Goal: Task Accomplishment & Management: Use online tool/utility

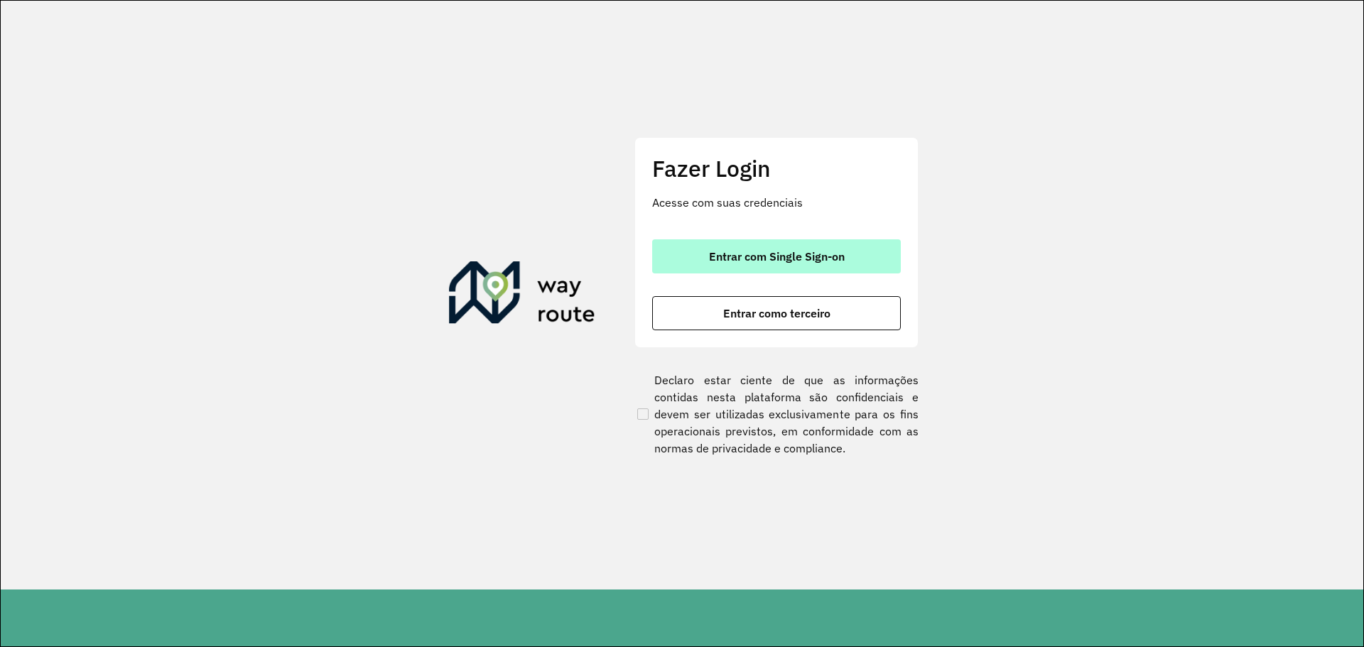
click at [772, 246] on button "Entrar com Single Sign-on" at bounding box center [776, 256] width 249 height 34
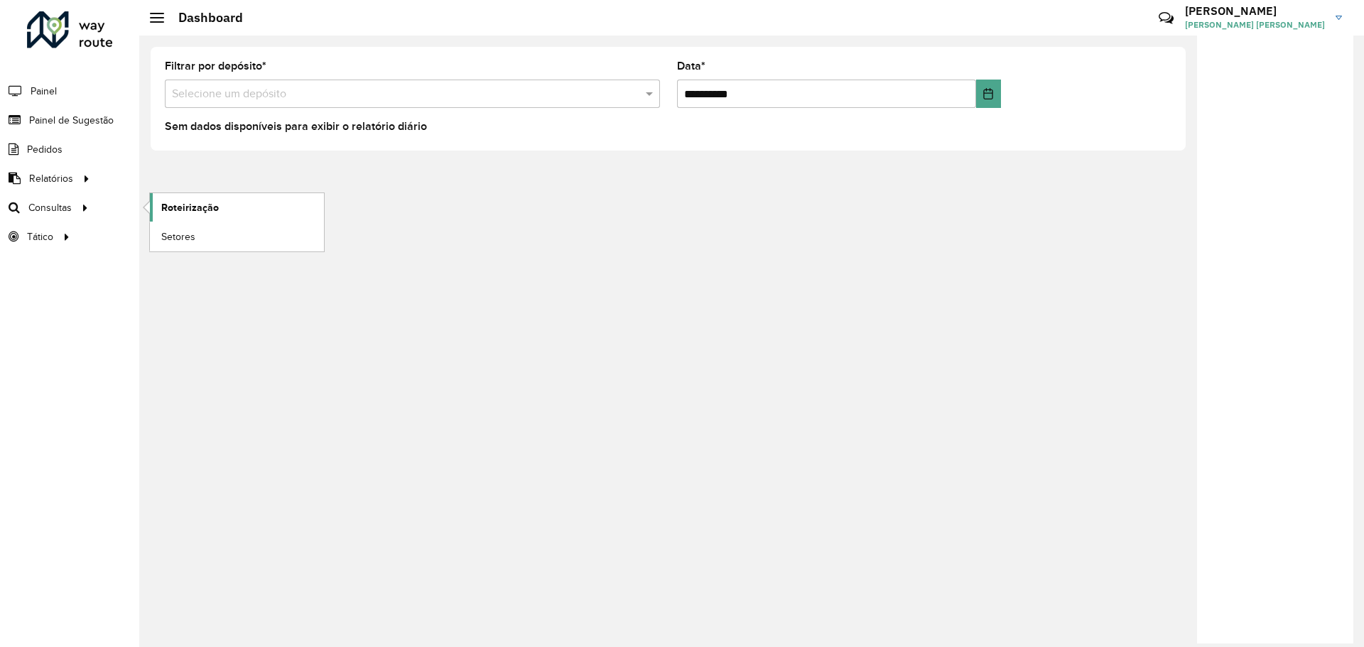
click at [196, 204] on span "Roteirização" at bounding box center [190, 207] width 58 height 15
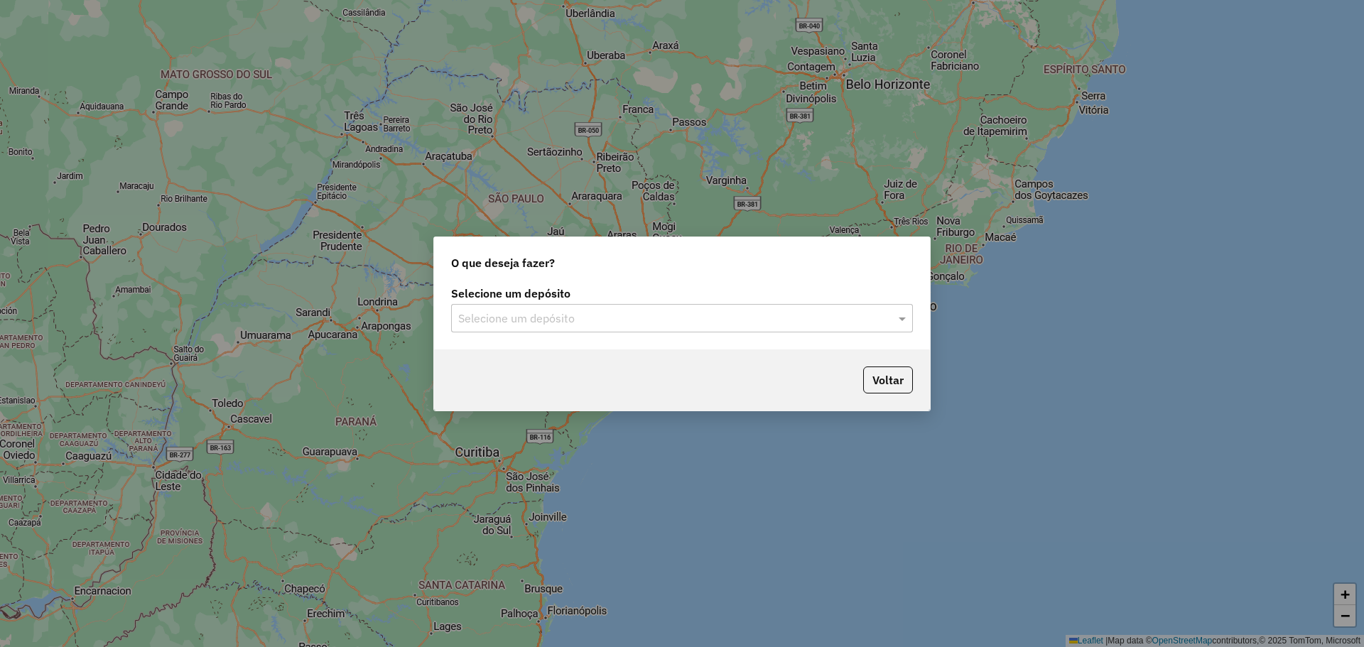
click at [582, 318] on input "text" at bounding box center [667, 318] width 419 height 17
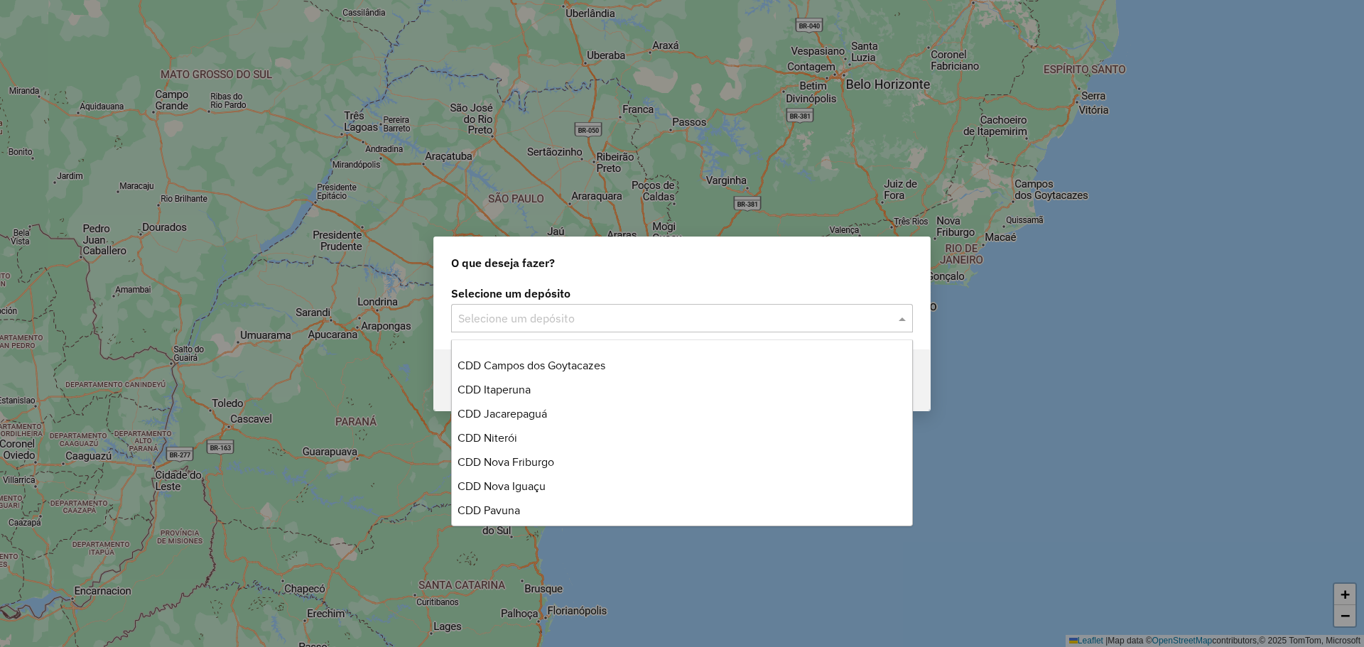
scroll to position [142, 0]
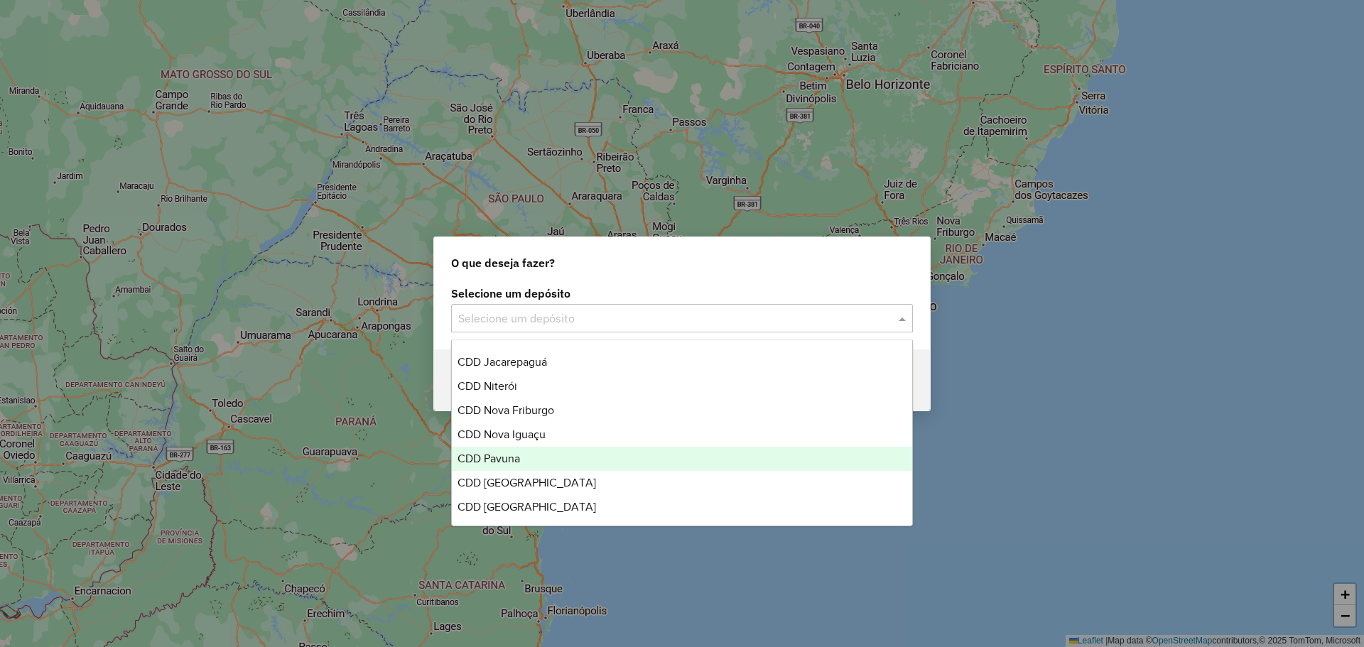
click at [549, 452] on div "CDD Pavuna" at bounding box center [682, 459] width 460 height 24
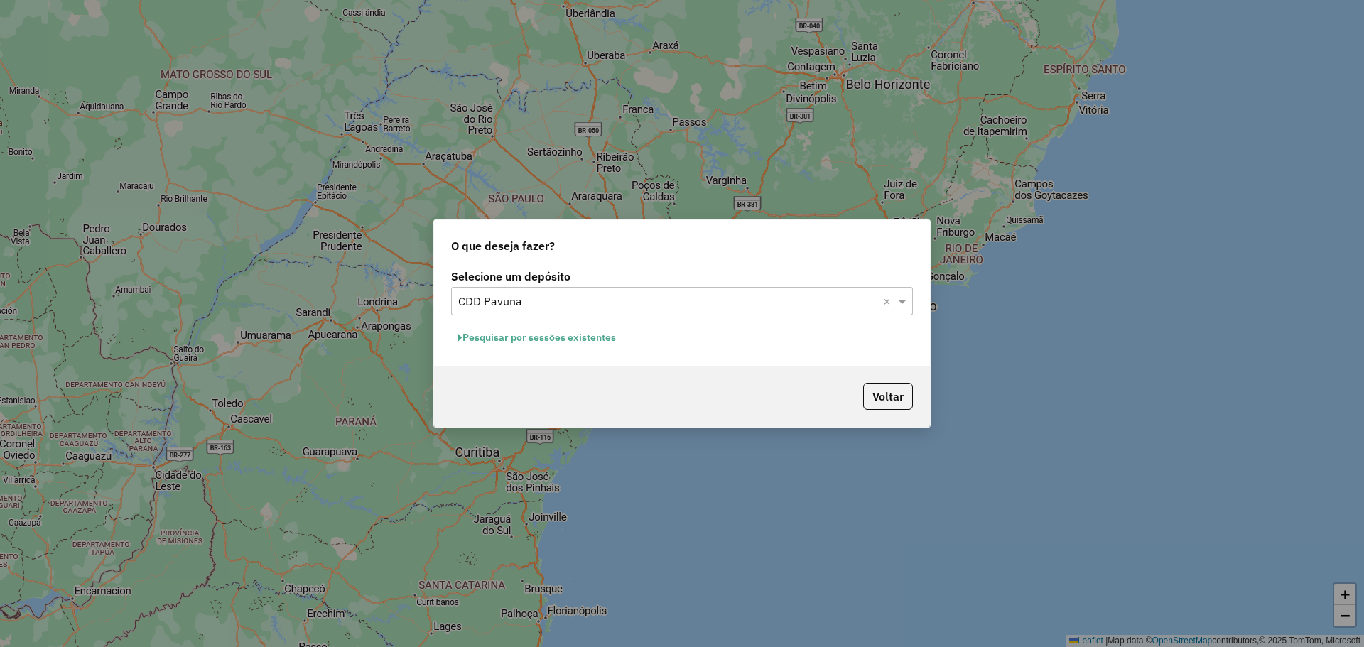
click at [605, 338] on button "Pesquisar por sessões existentes" at bounding box center [536, 338] width 171 height 22
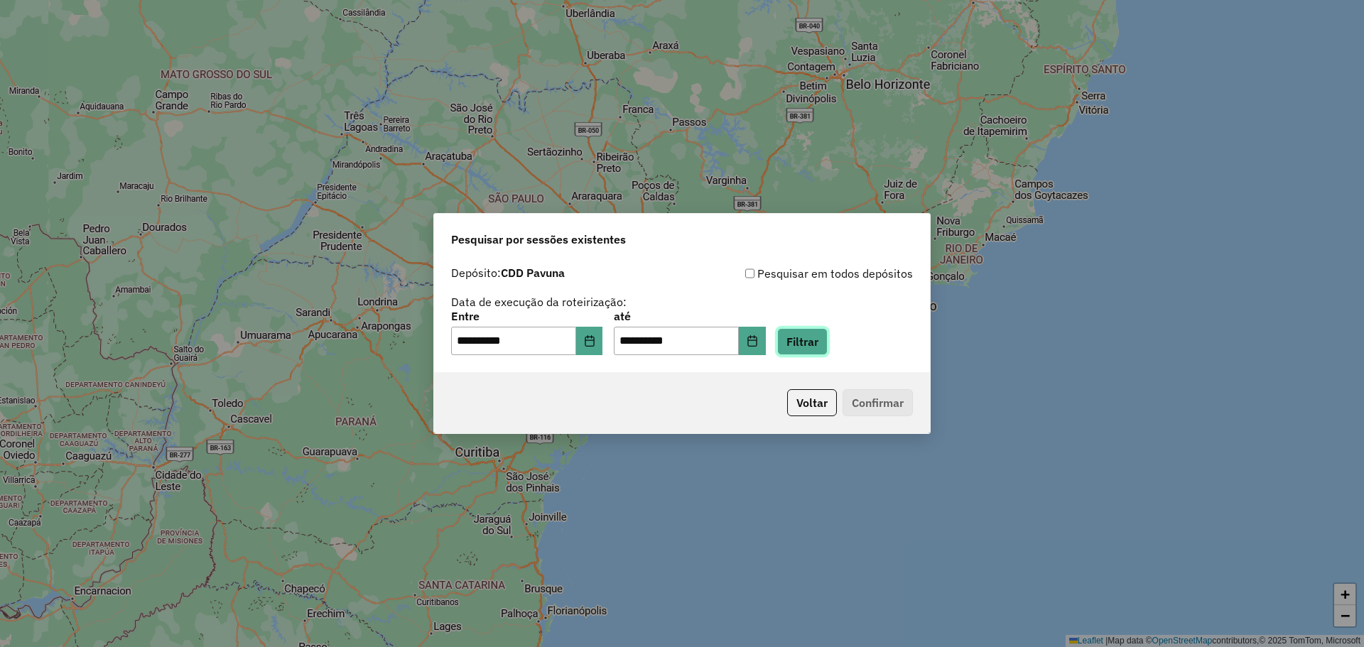
click at [823, 337] on button "Filtrar" at bounding box center [802, 341] width 50 height 27
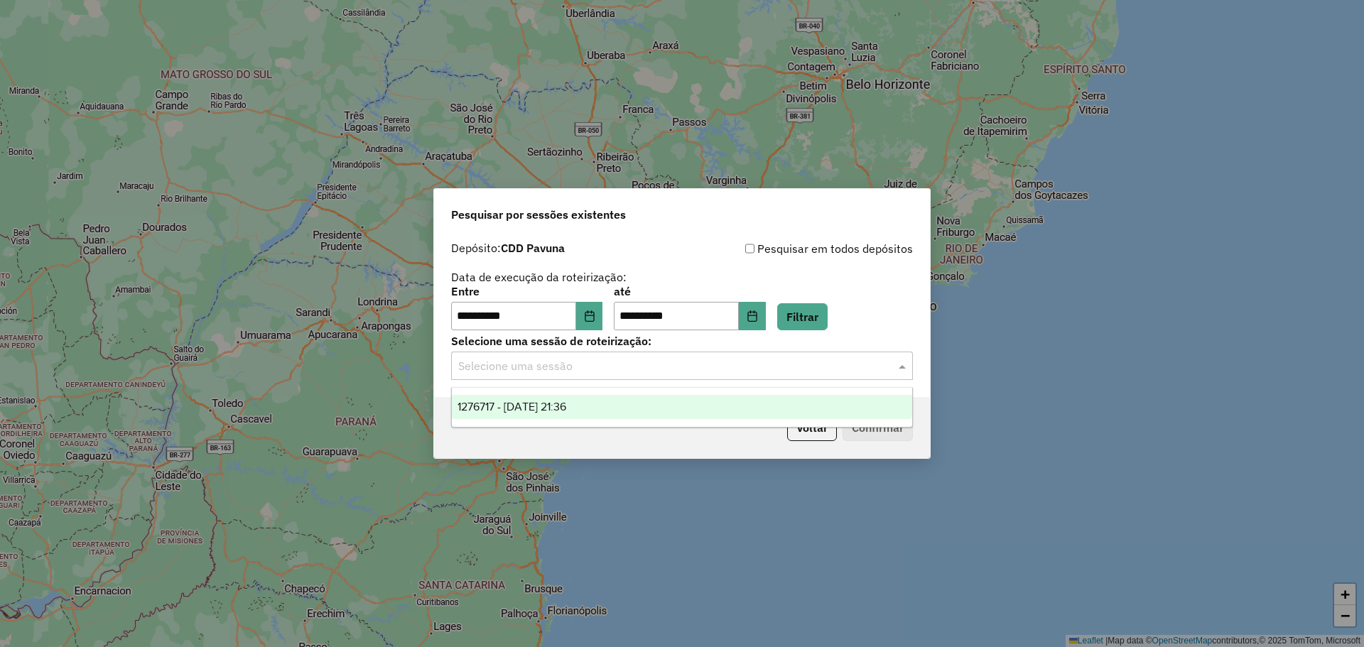
click at [877, 367] on input "text" at bounding box center [667, 366] width 419 height 17
click at [729, 404] on div "1276717 - 16/09/2025 21:36" at bounding box center [682, 407] width 460 height 24
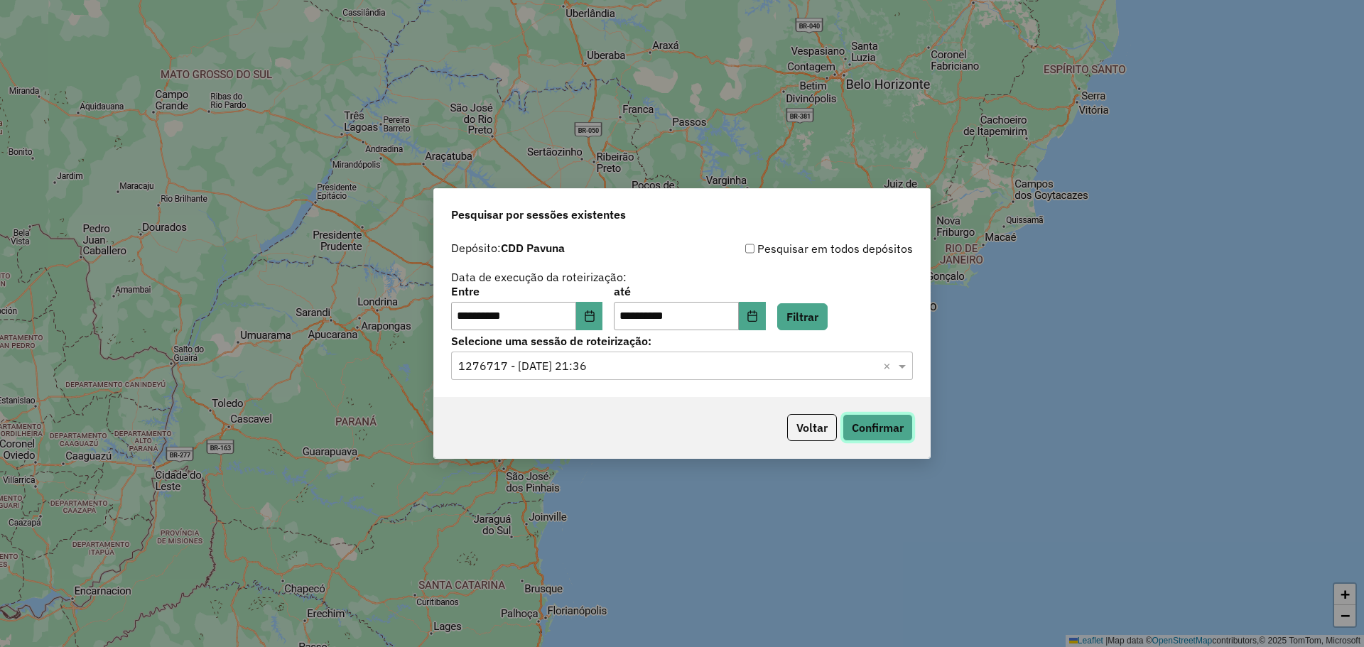
click at [884, 432] on button "Confirmar" at bounding box center [878, 427] width 70 height 27
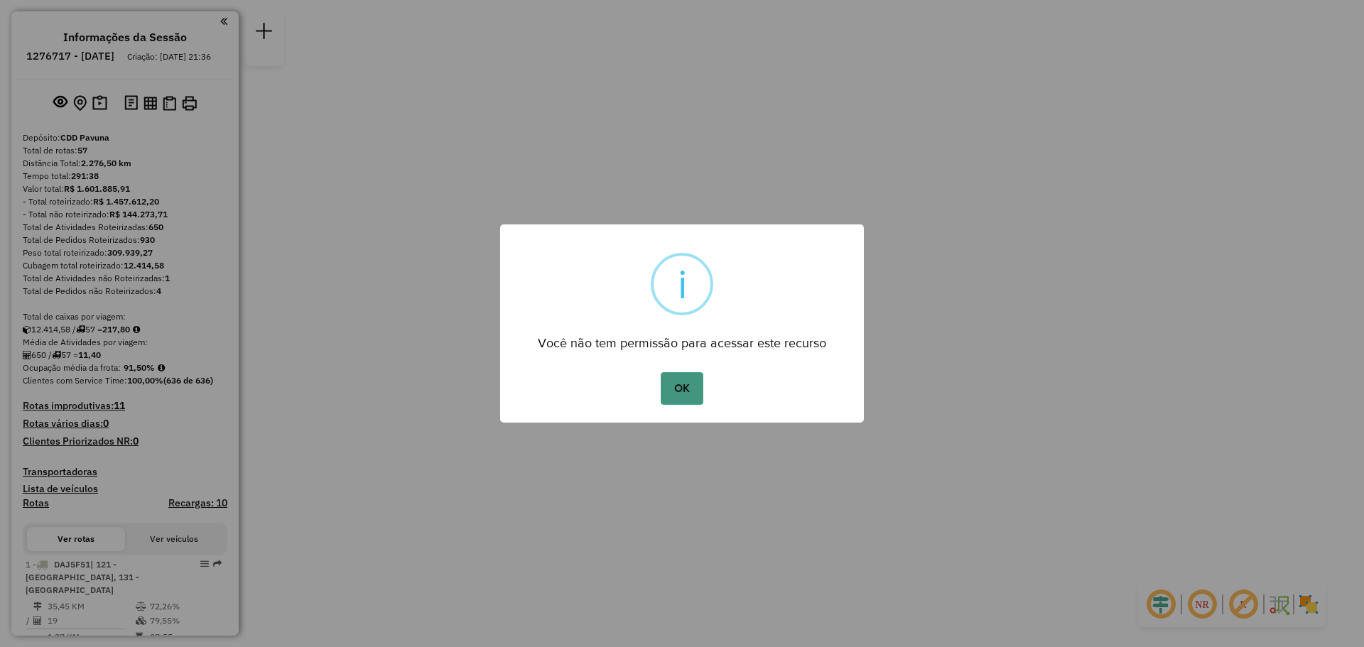
click at [684, 376] on button "OK" at bounding box center [682, 388] width 42 height 33
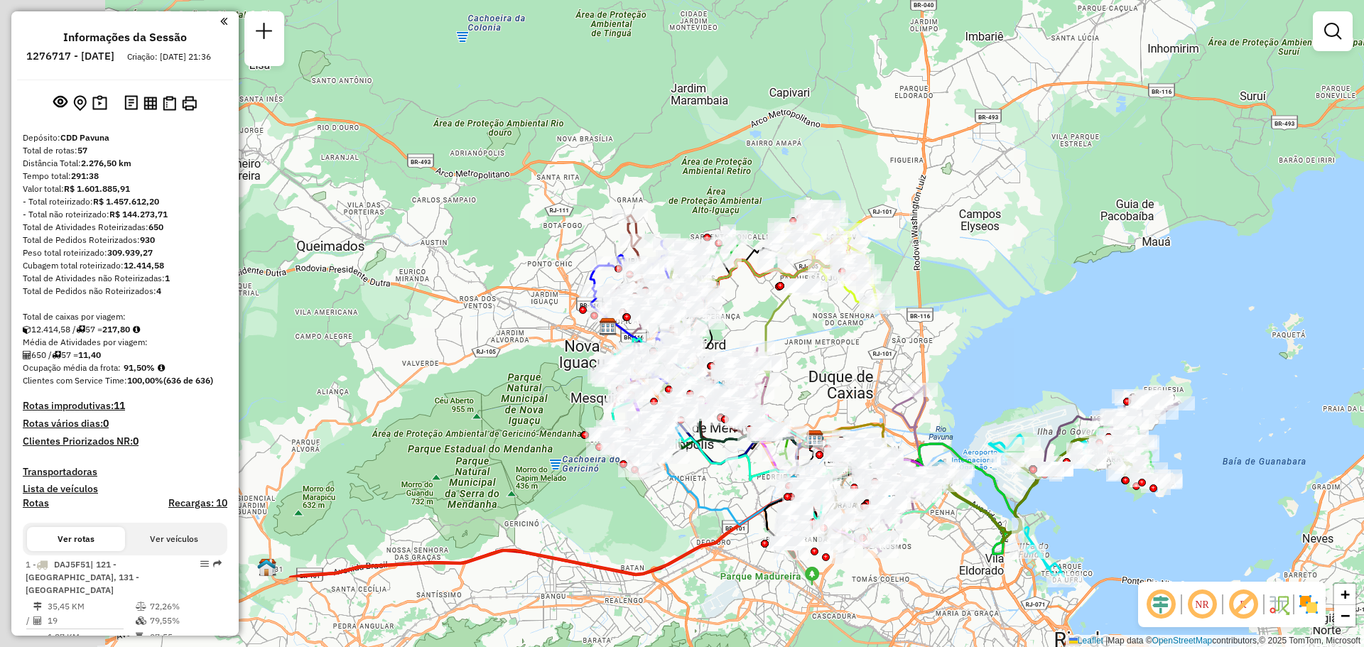
drag, startPoint x: 534, startPoint y: 331, endPoint x: 718, endPoint y: 230, distance: 209.8
click at [734, 196] on div "Janela de atendimento Grade de atendimento Capacidade Transportadoras Veículos …" at bounding box center [682, 323] width 1364 height 647
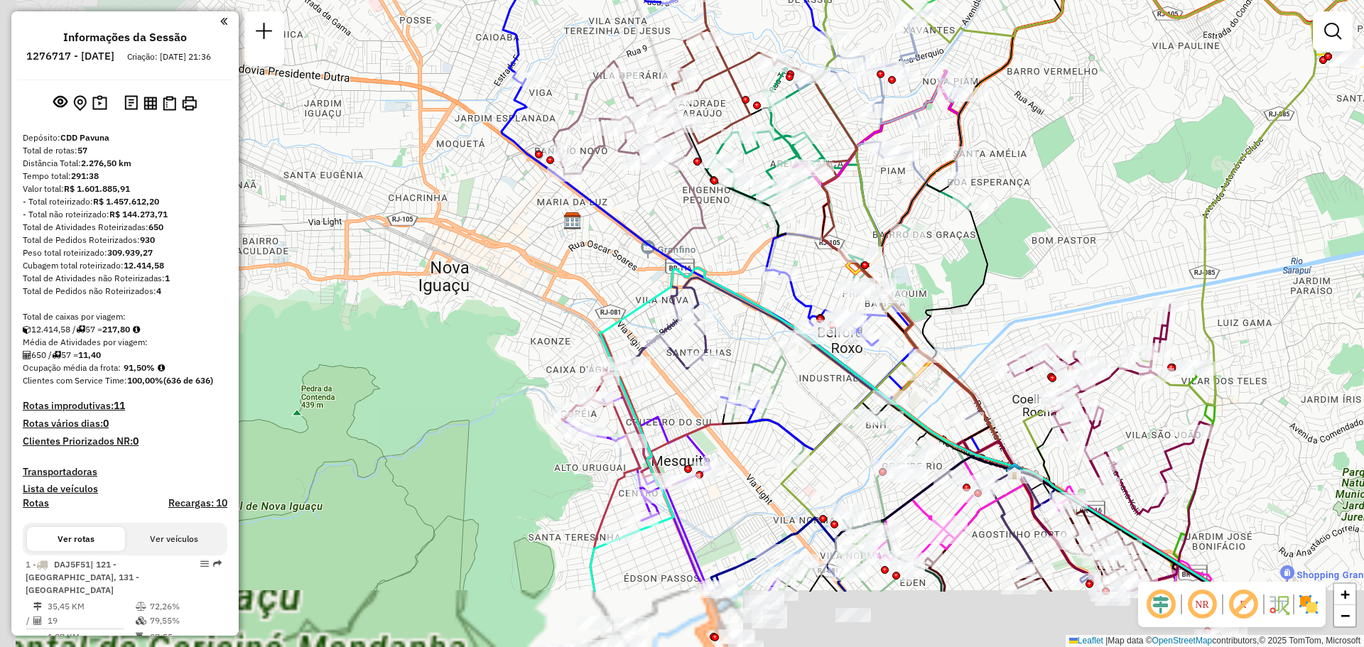
drag, startPoint x: 719, startPoint y: 277, endPoint x: 819, endPoint y: 224, distance: 113.1
click at [819, 222] on icon at bounding box center [1007, 377] width 426 height 429
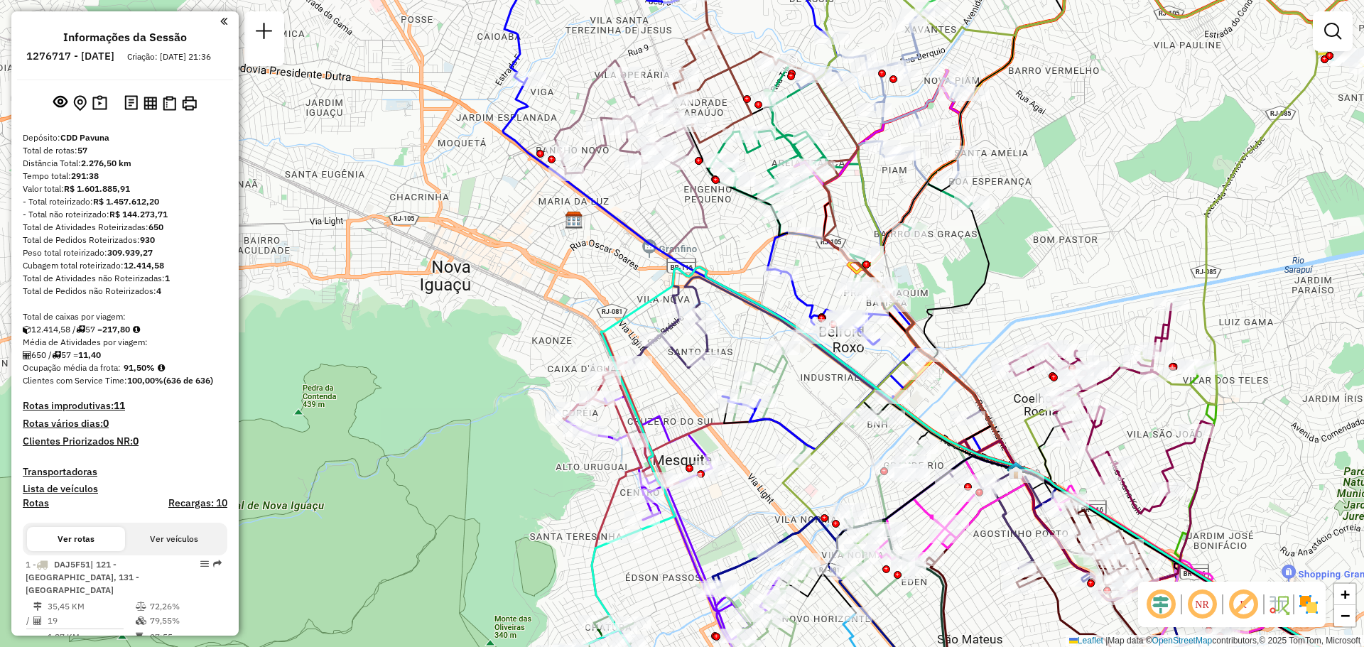
click at [1311, 601] on img at bounding box center [1308, 604] width 23 height 23
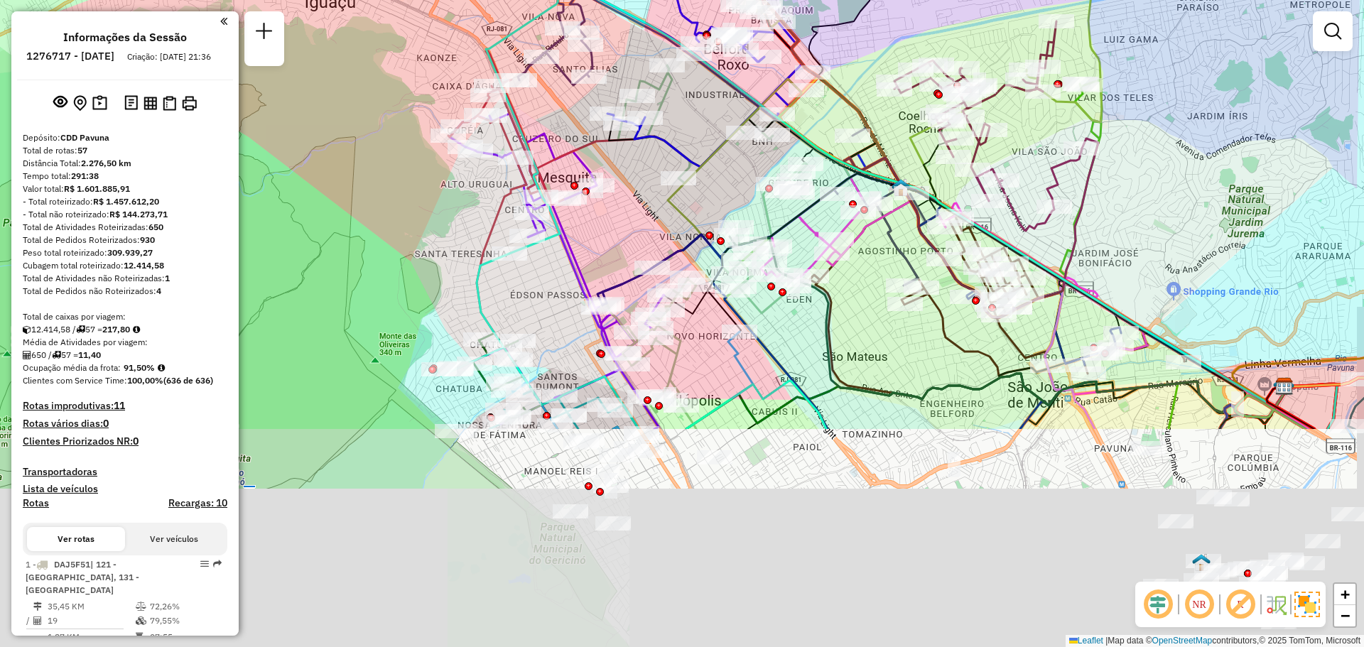
drag, startPoint x: 787, startPoint y: 363, endPoint x: 673, endPoint y: 85, distance: 300.8
click at [673, 85] on icon at bounding box center [736, 149] width 229 height 328
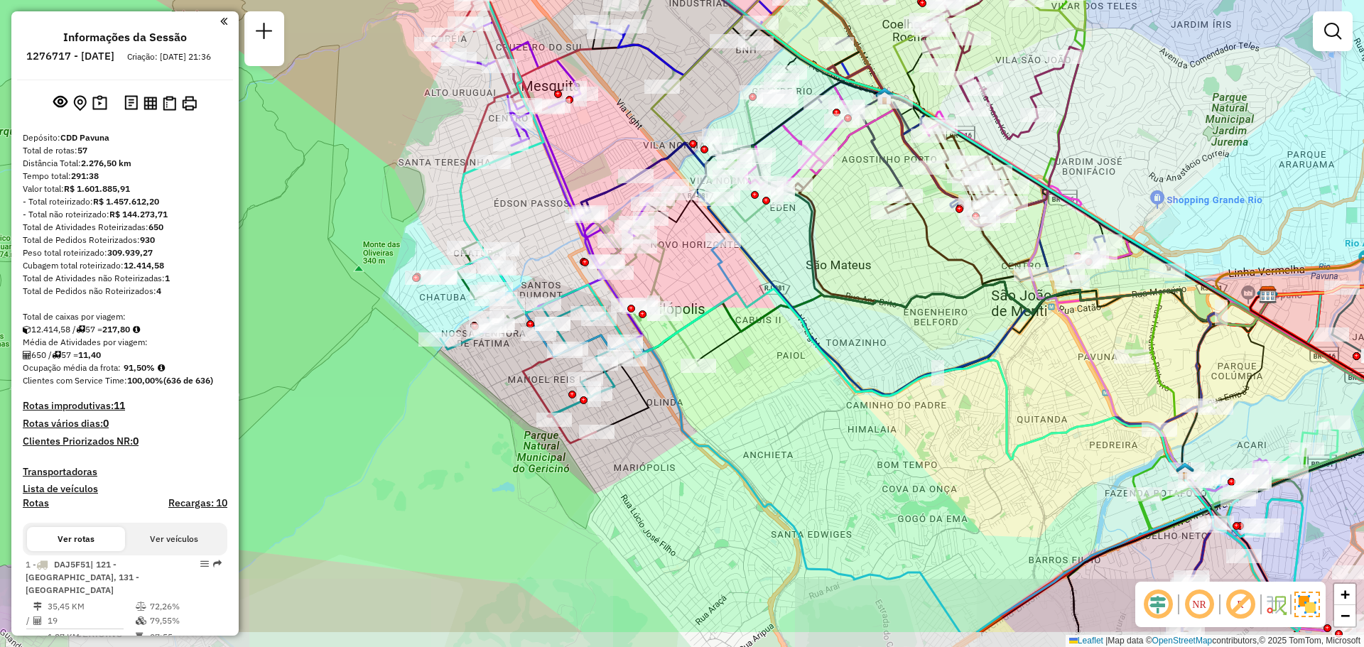
drag, startPoint x: 597, startPoint y: 318, endPoint x: 561, endPoint y: 238, distance: 87.4
click at [561, 238] on div "Rota 16 - Placa RBD2D75 06115690 - CARLOS HUMBERTO DOS Janela de atendimento Gr…" at bounding box center [682, 323] width 1364 height 647
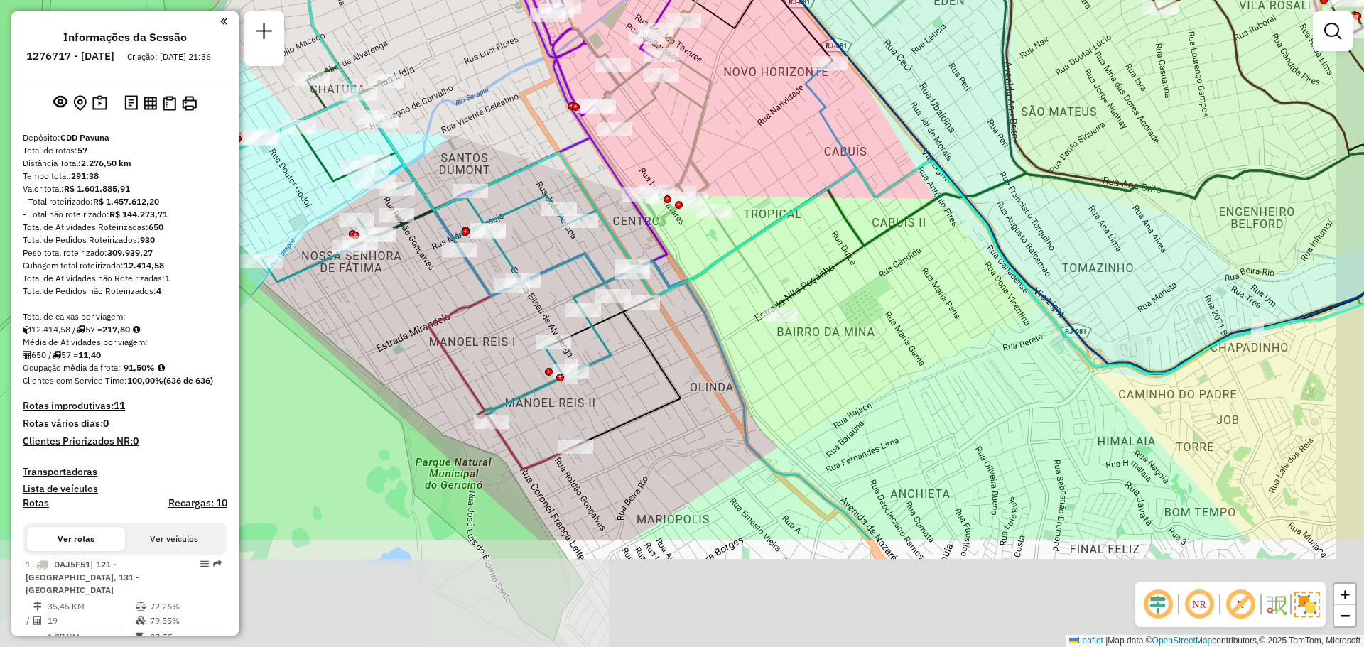
drag, startPoint x: 740, startPoint y: 325, endPoint x: 649, endPoint y: 162, distance: 186.0
click at [649, 162] on div "Rota 16 - Placa RBD2D75 06115690 - CARLOS HUMBERTO DOS Janela de atendimento Gr…" at bounding box center [682, 323] width 1364 height 647
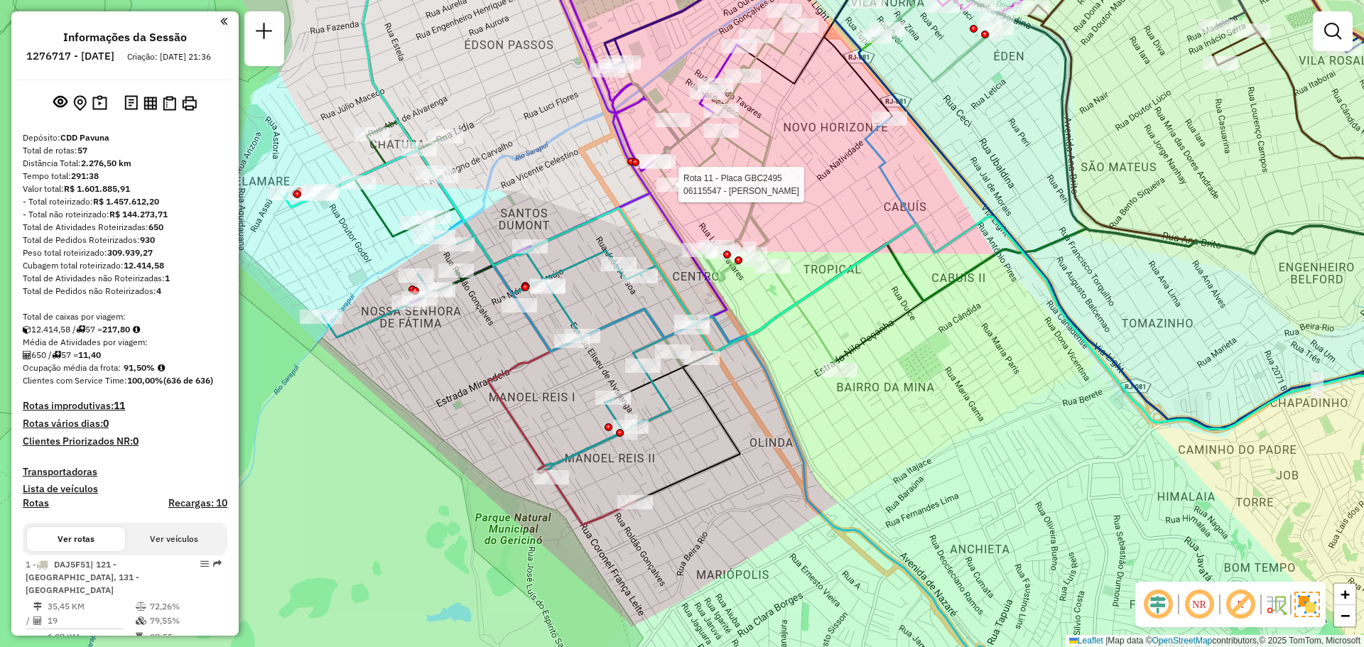
drag, startPoint x: 947, startPoint y: 151, endPoint x: 945, endPoint y: 215, distance: 64.7
click at [945, 215] on div "Rota 16 - Placa RBD2D75 06115690 - CARLOS HUMBERTO DOS Rota 11 - Placa GBC2495 …" at bounding box center [682, 323] width 1364 height 647
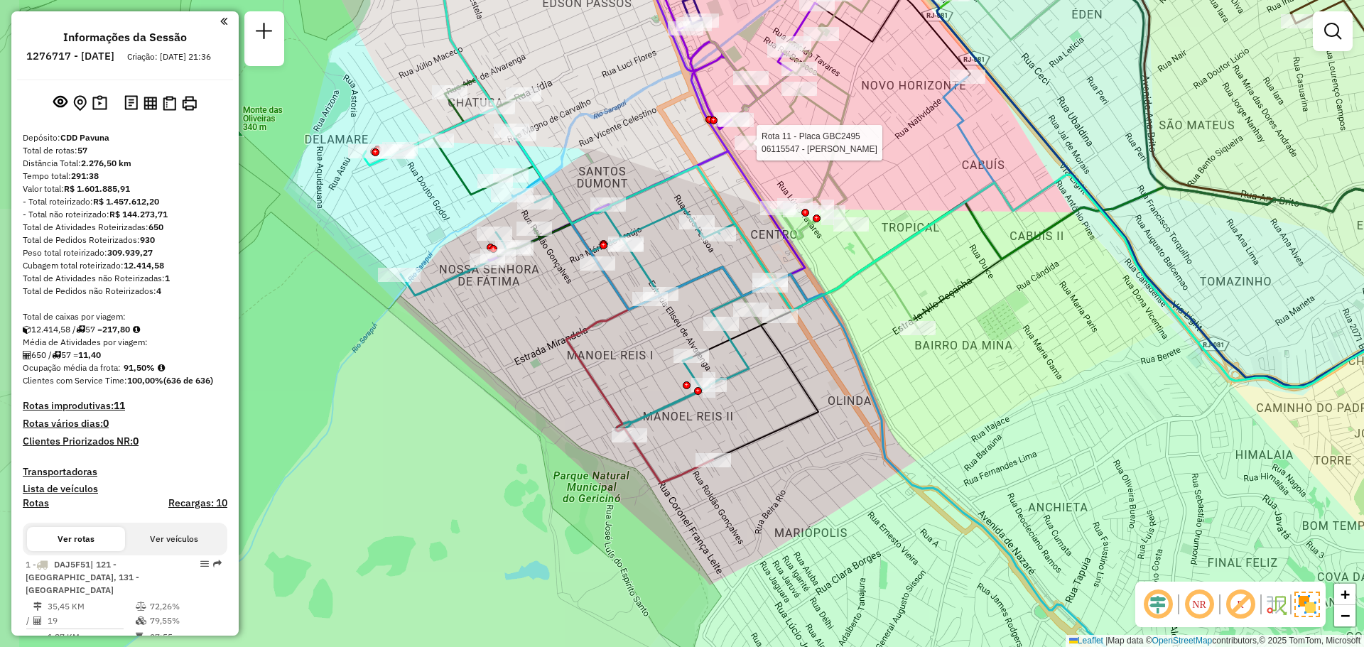
drag, startPoint x: 804, startPoint y: 278, endPoint x: 904, endPoint y: 251, distance: 103.9
click at [904, 251] on icon at bounding box center [982, 218] width 1238 height 595
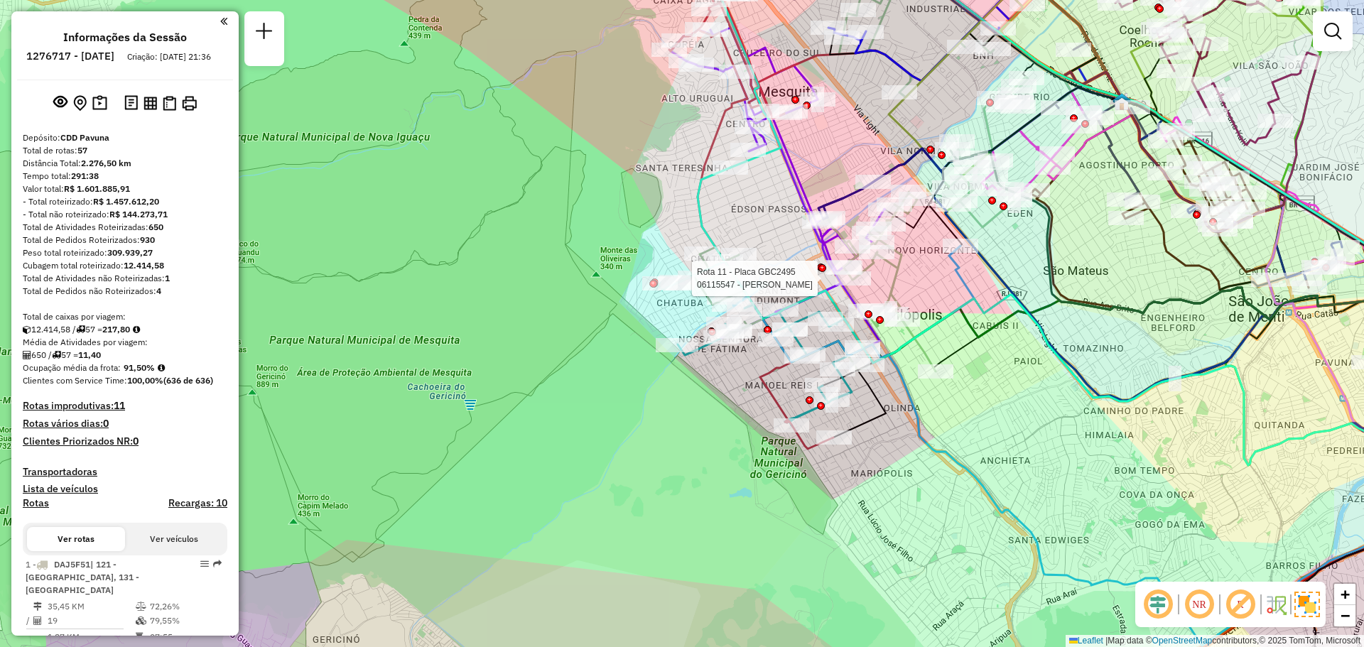
click at [1237, 602] on em at bounding box center [1240, 605] width 34 height 34
click at [1239, 602] on em at bounding box center [1240, 605] width 34 height 34
click at [1238, 607] on em at bounding box center [1240, 605] width 34 height 34
click at [1236, 604] on em at bounding box center [1240, 605] width 34 height 34
click at [1238, 606] on em at bounding box center [1240, 605] width 34 height 34
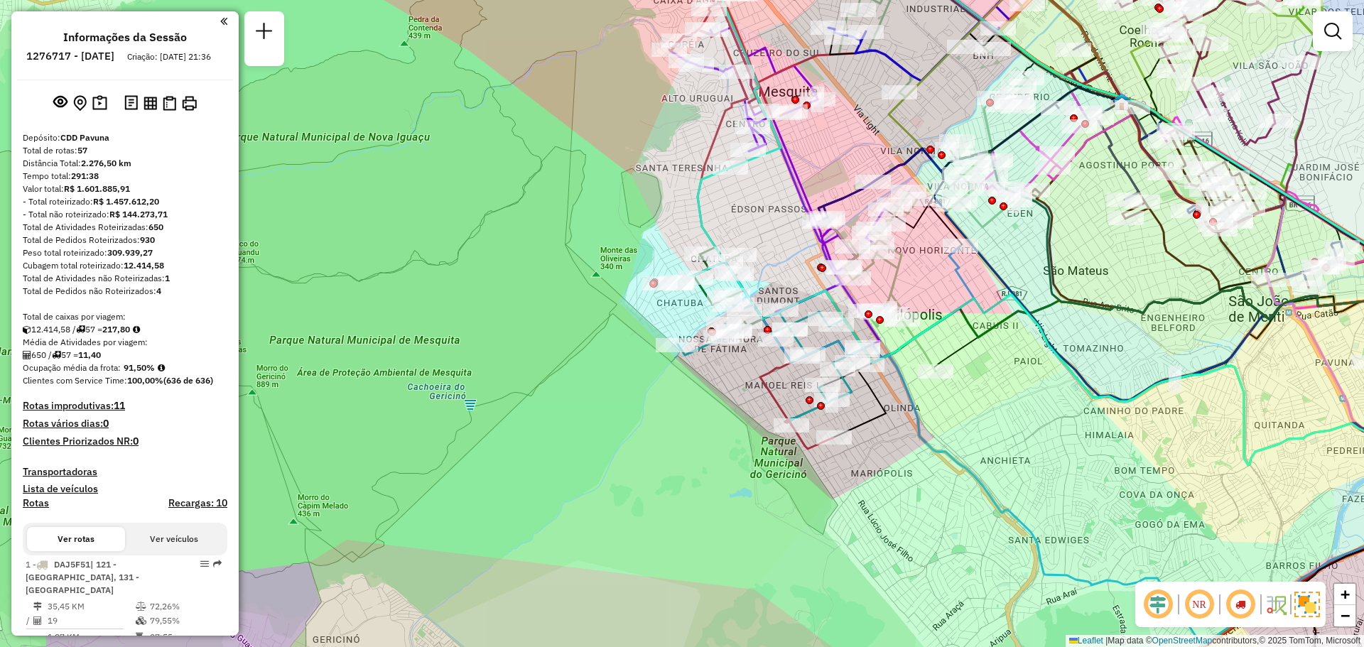
click at [1242, 597] on em at bounding box center [1240, 605] width 34 height 34
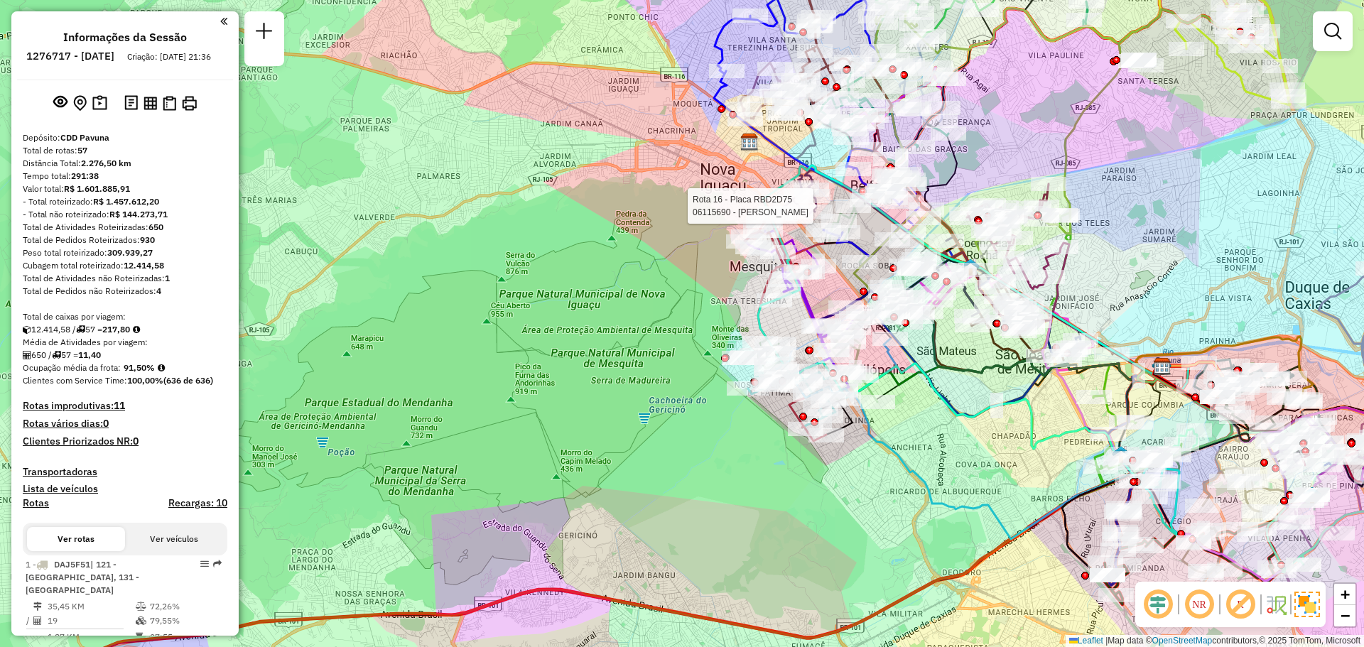
click at [1201, 605] on em at bounding box center [1199, 605] width 34 height 34
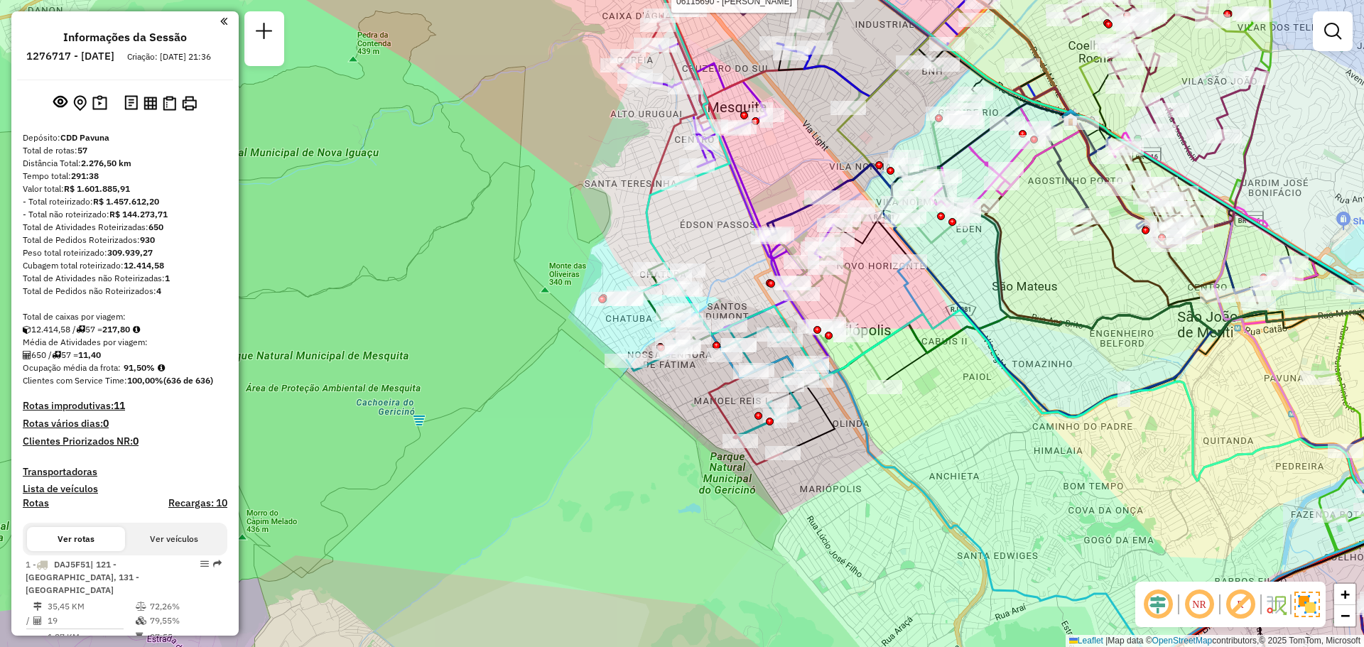
click at [1159, 605] on em at bounding box center [1158, 605] width 34 height 34
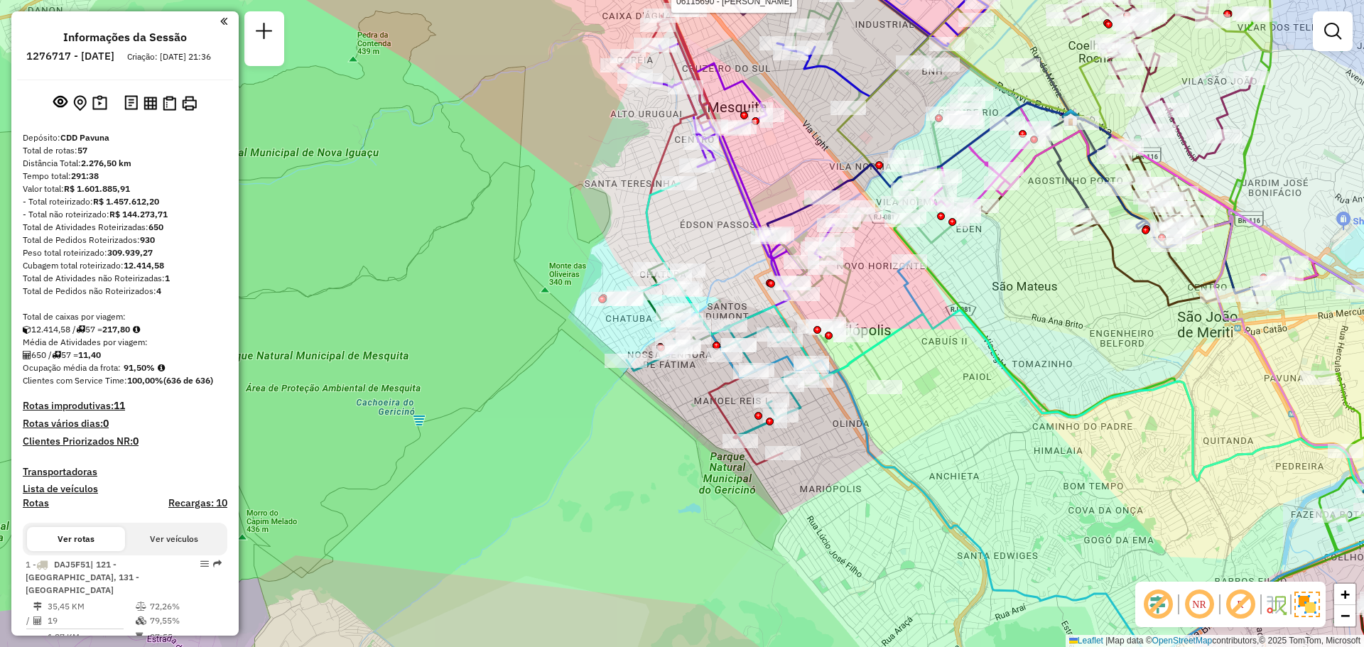
click at [1159, 605] on em at bounding box center [1158, 605] width 34 height 34
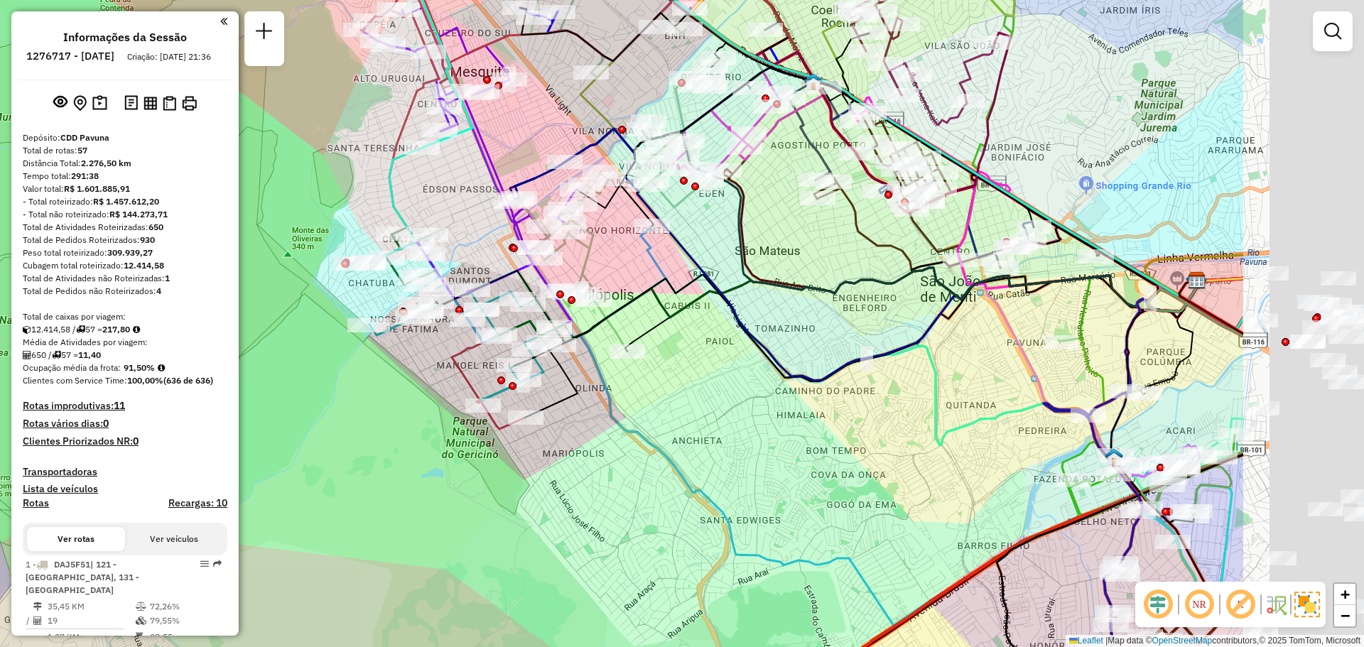
drag, startPoint x: 1234, startPoint y: 380, endPoint x: 780, endPoint y: 294, distance: 462.0
click at [773, 308] on div "Rota 16 - Placa RBD2D75 06115690 - CARLOS HUMBERTO DOS Janela de atendimento Gr…" at bounding box center [682, 323] width 1364 height 647
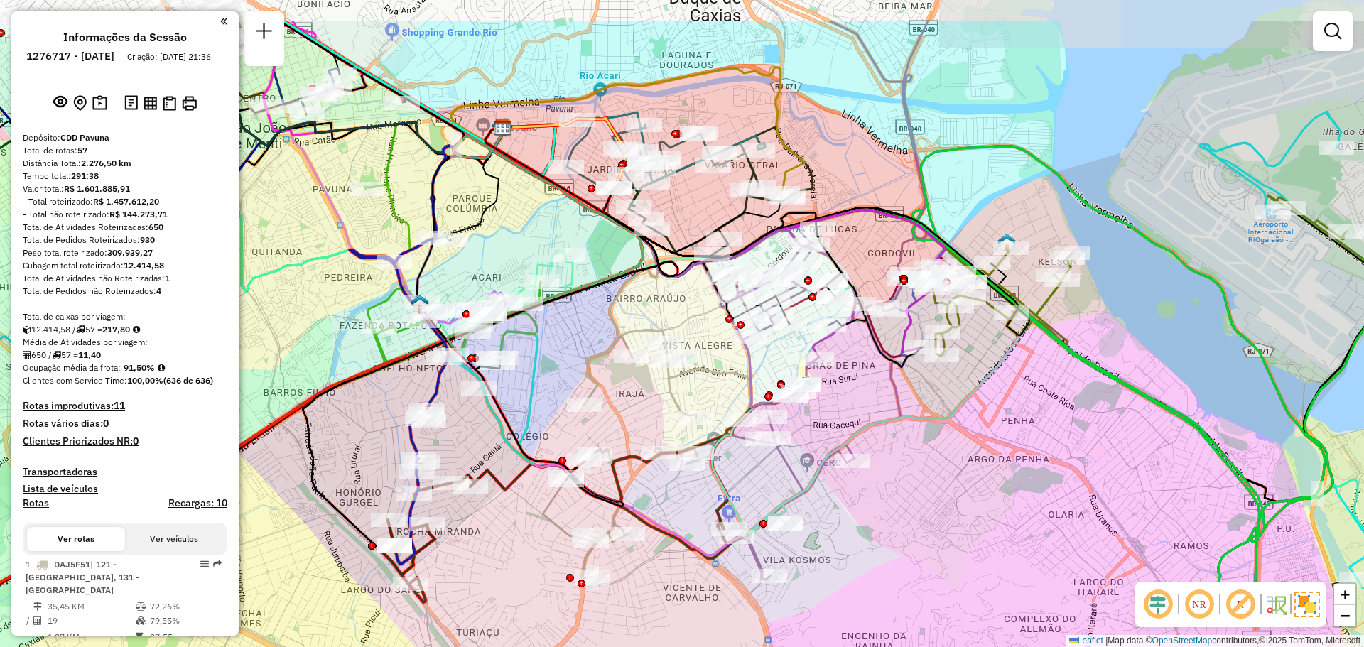
drag, startPoint x: 975, startPoint y: 343, endPoint x: 1065, endPoint y: 434, distance: 127.6
click at [1065, 434] on div "Rota 16 - Placa RBD2D75 06115690 - CARLOS HUMBERTO DOS Janela de atendimento Gr…" at bounding box center [682, 323] width 1364 height 647
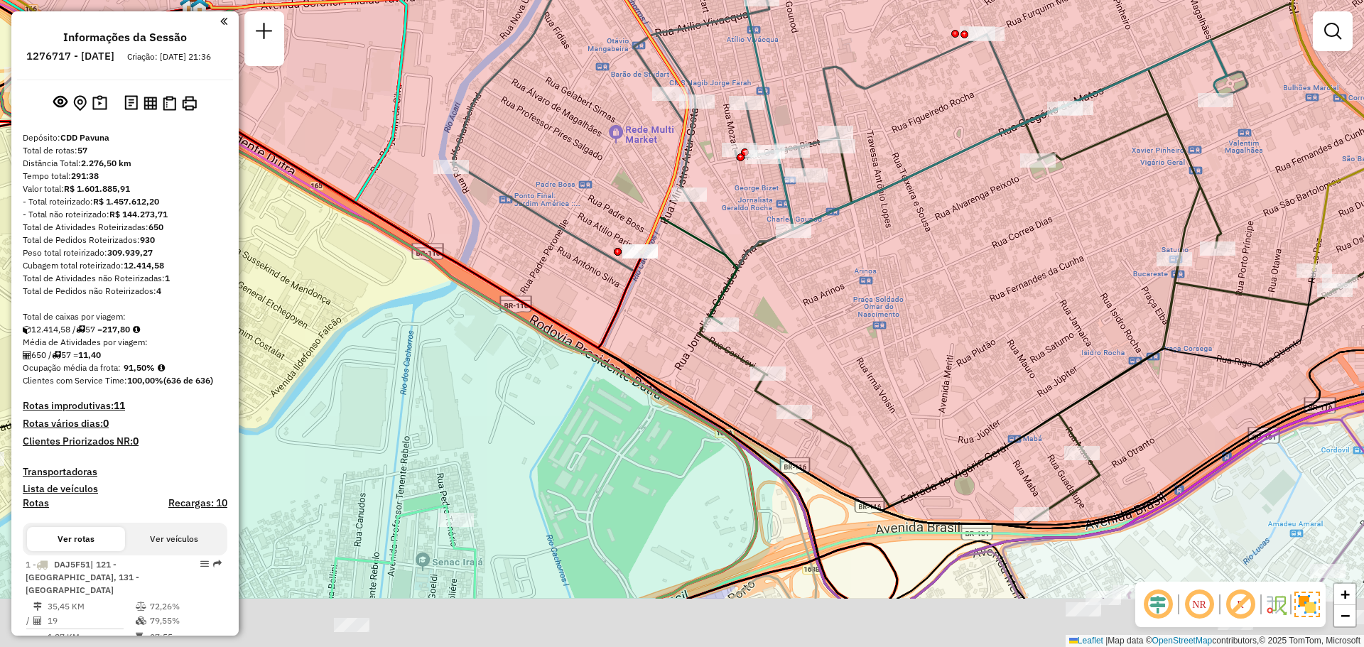
drag, startPoint x: 968, startPoint y: 386, endPoint x: 837, endPoint y: 274, distance: 173.3
click at [837, 274] on div "Rota 16 - Placa RBD2D75 06115690 - CARLOS HUMBERTO DOS Janela de atendimento Gr…" at bounding box center [682, 323] width 1364 height 647
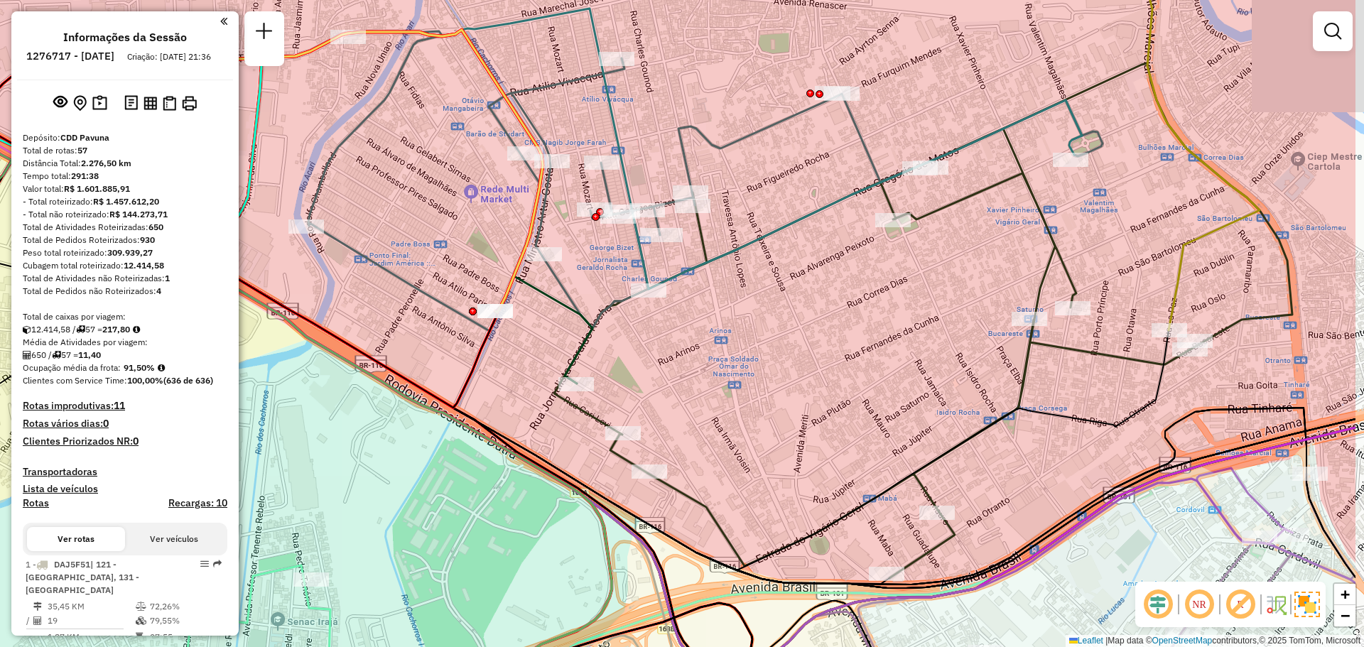
drag, startPoint x: 978, startPoint y: 327, endPoint x: 839, endPoint y: 389, distance: 152.0
click at [839, 389] on div "Rota 16 - Placa RBD2D75 06115690 - CARLOS HUMBERTO DOS Janela de atendimento Gr…" at bounding box center [682, 323] width 1364 height 647
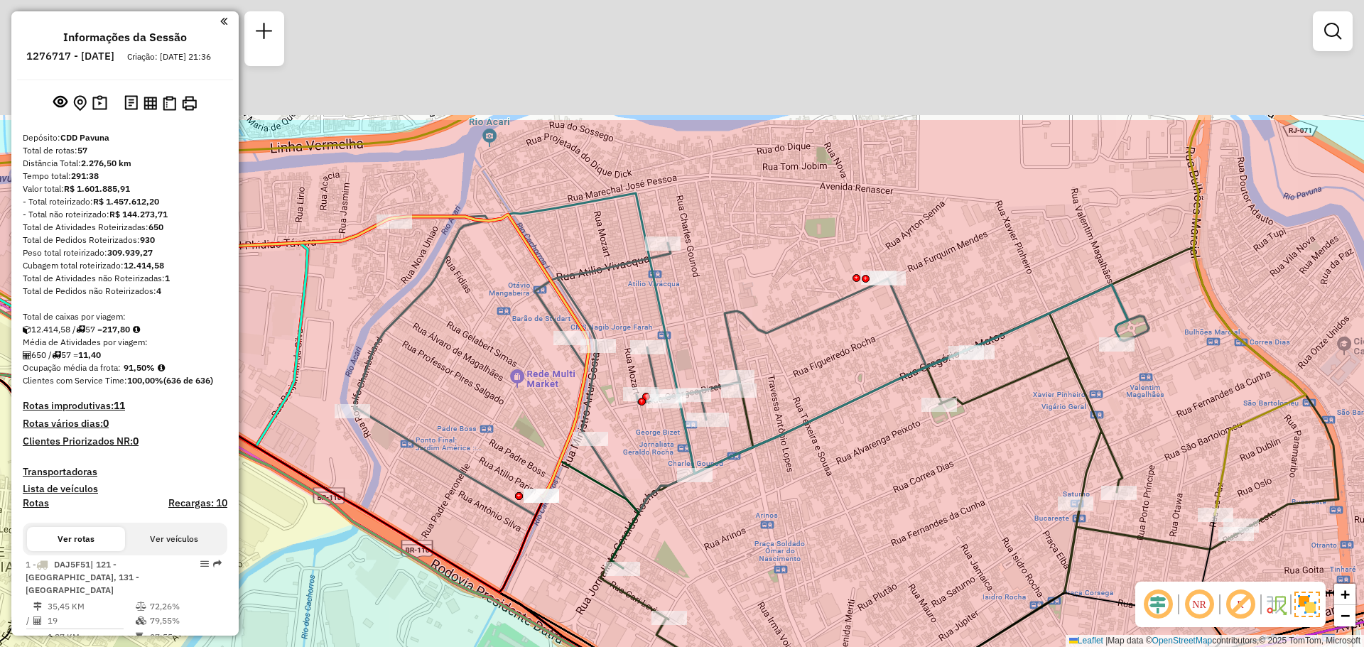
drag, startPoint x: 735, startPoint y: 150, endPoint x: 781, endPoint y: 335, distance: 190.4
click at [781, 335] on icon at bounding box center [751, 366] width 794 height 300
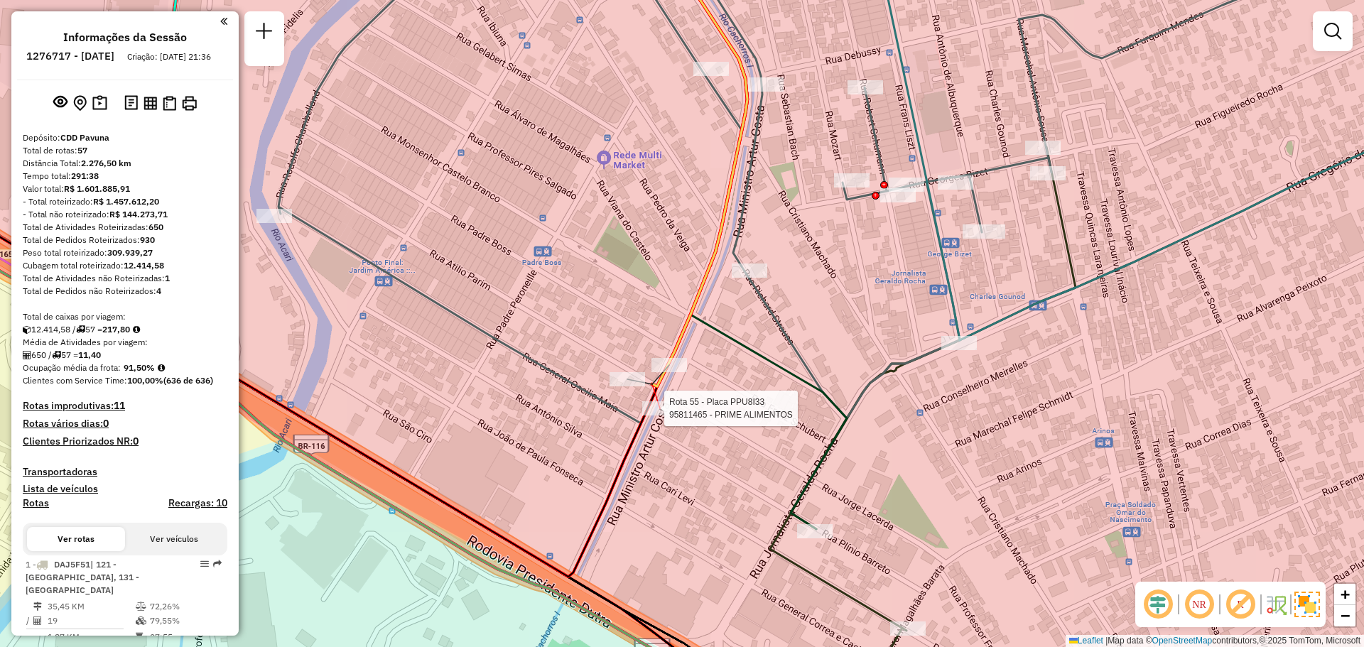
select select "**********"
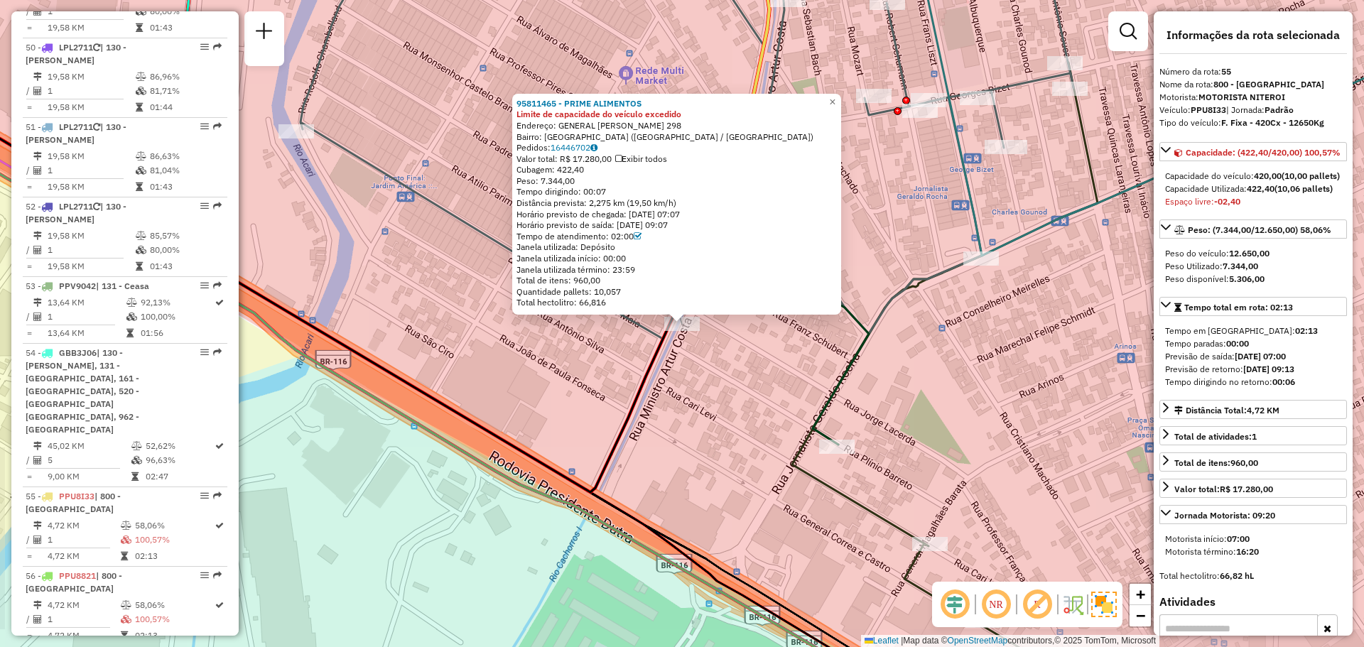
scroll to position [4917, 0]
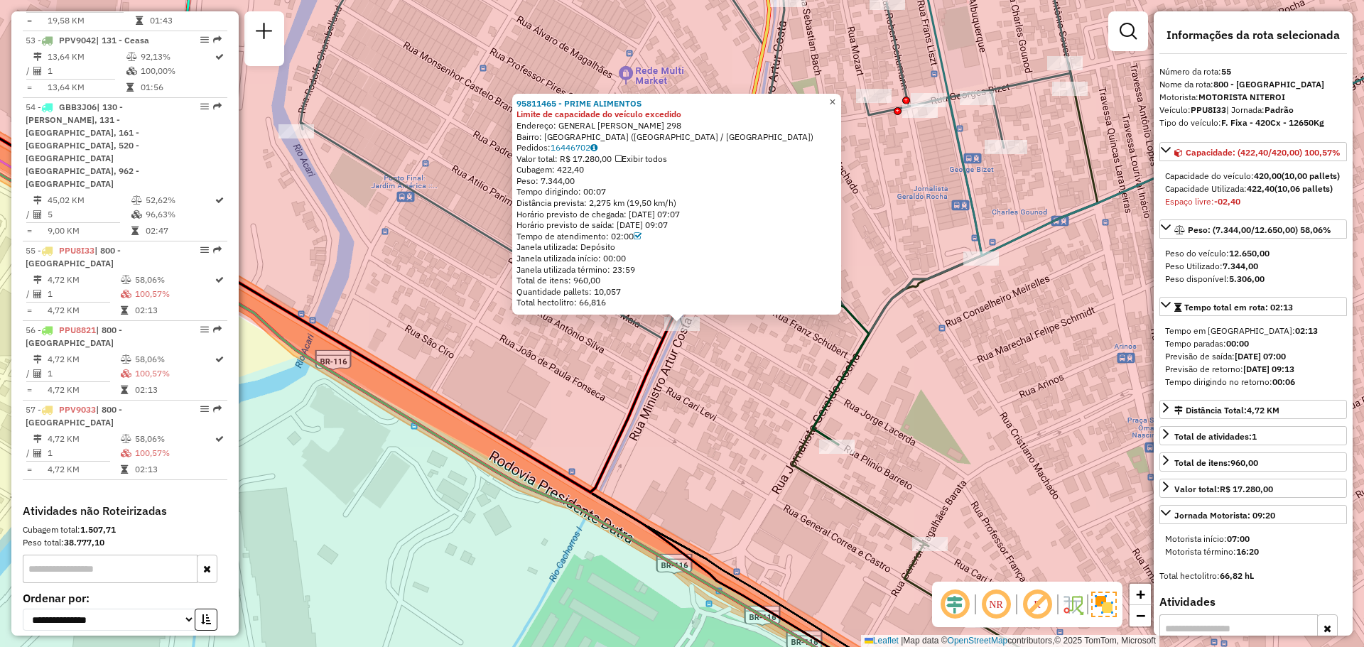
click at [835, 96] on span "×" at bounding box center [832, 102] width 6 height 12
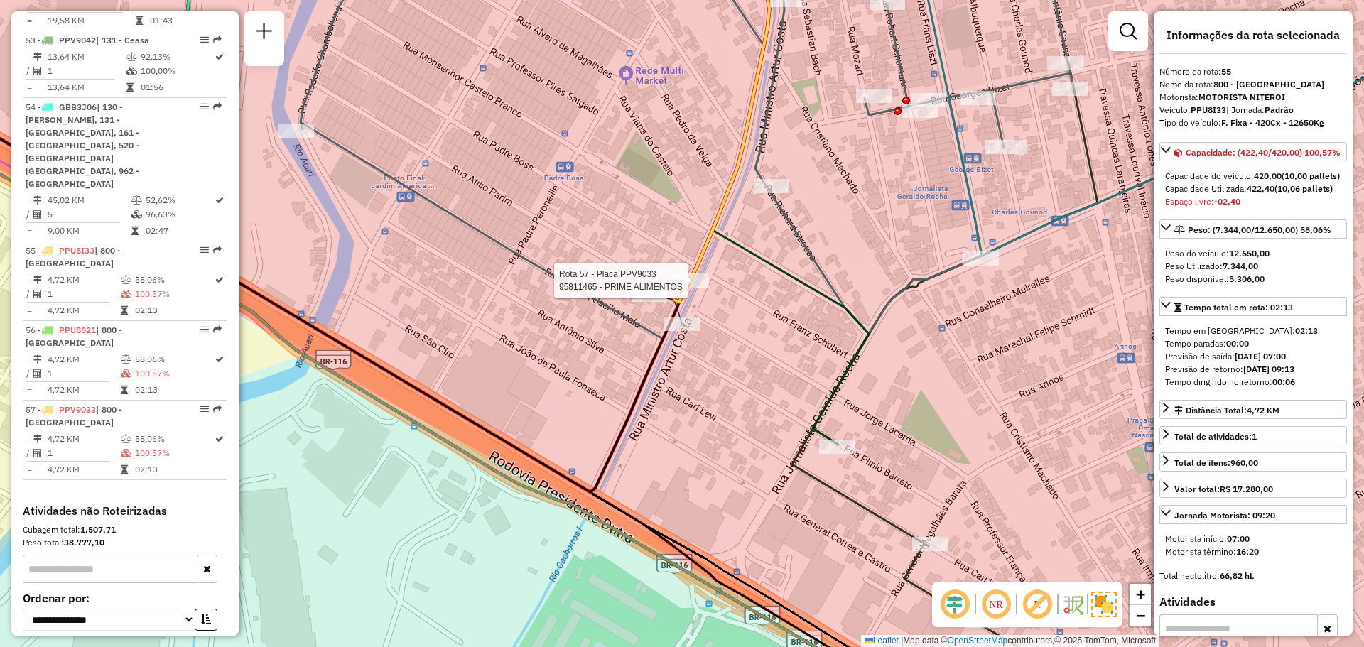
scroll to position [4970, 0]
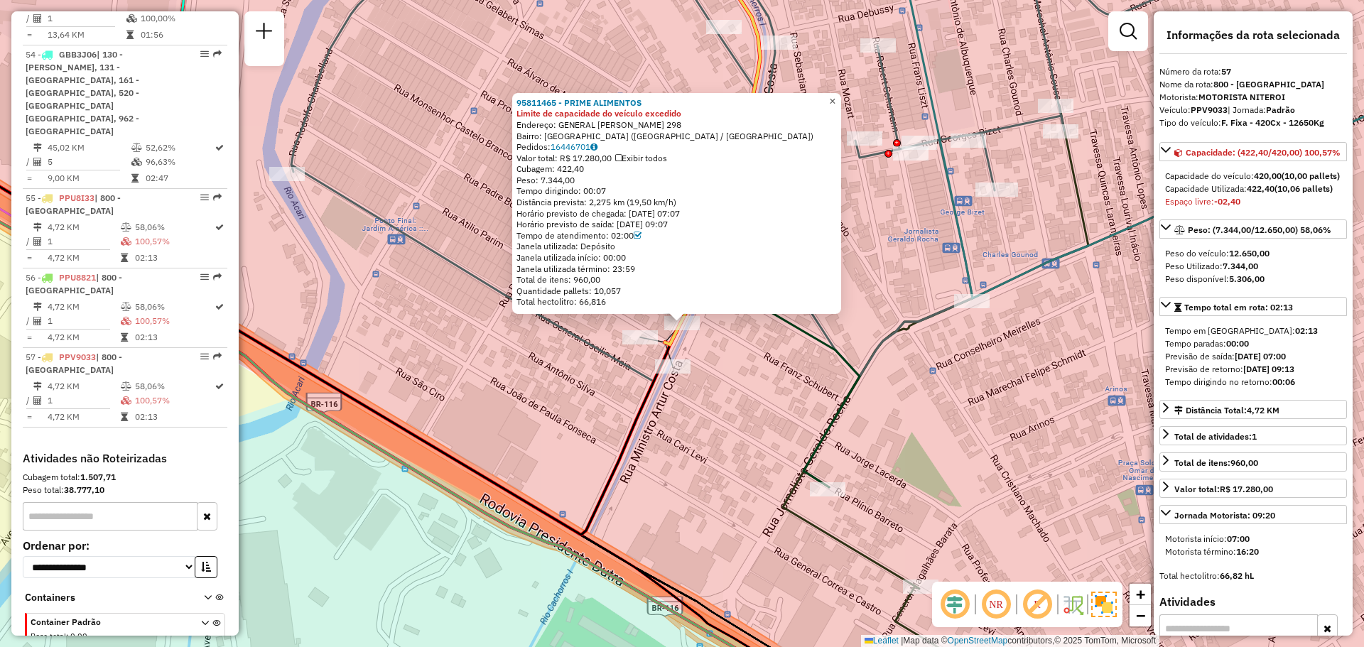
click at [835, 96] on span "×" at bounding box center [832, 101] width 6 height 12
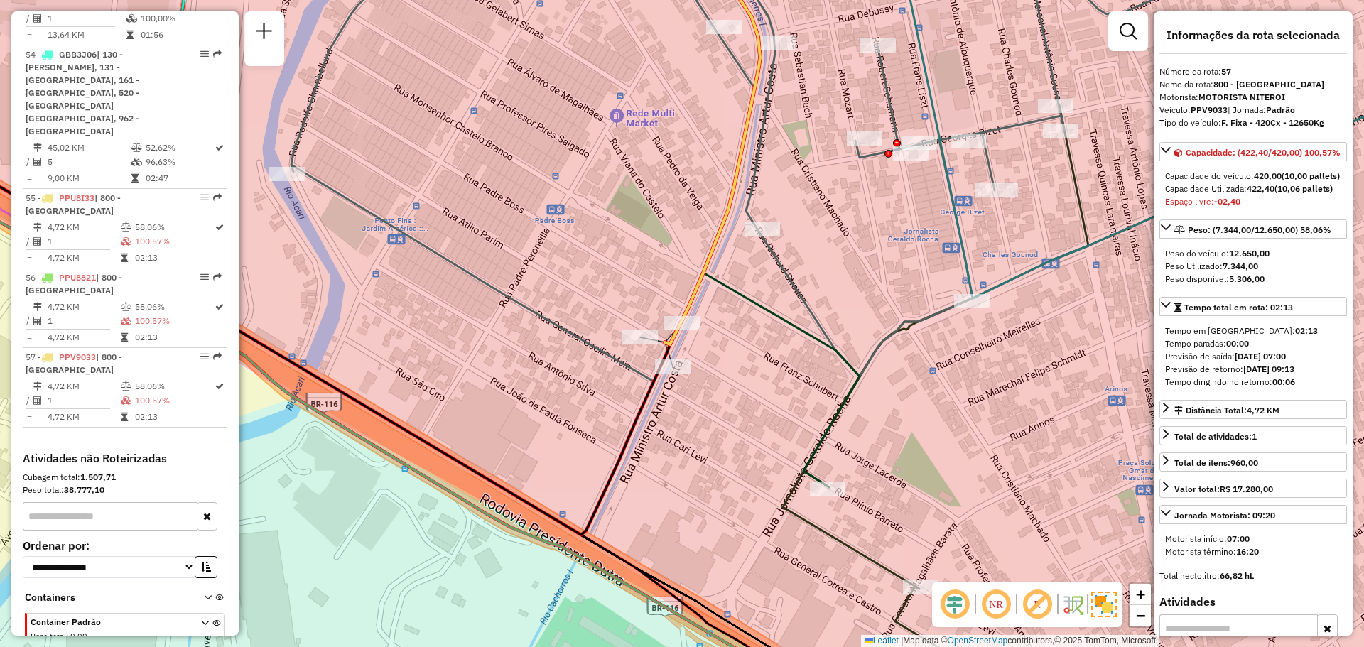
click at [762, 311] on icon at bounding box center [778, 211] width 161 height 552
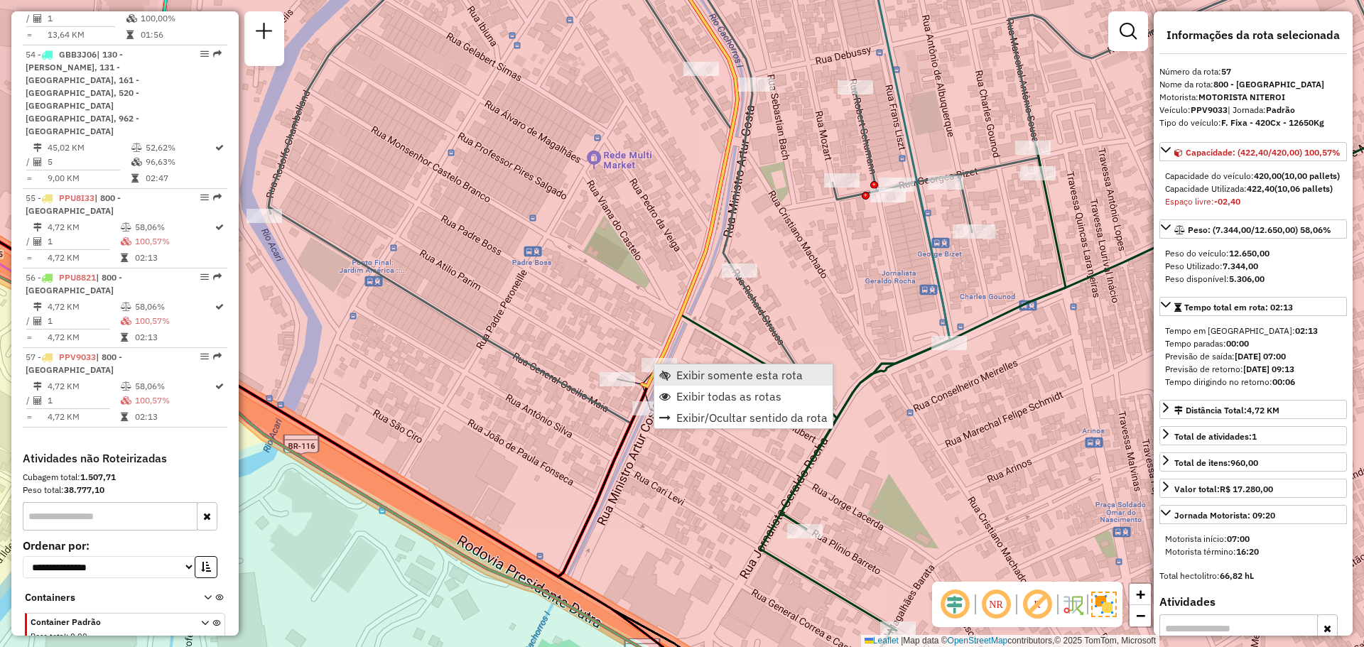
click at [734, 375] on span "Exibir somente esta rota" at bounding box center [739, 374] width 126 height 11
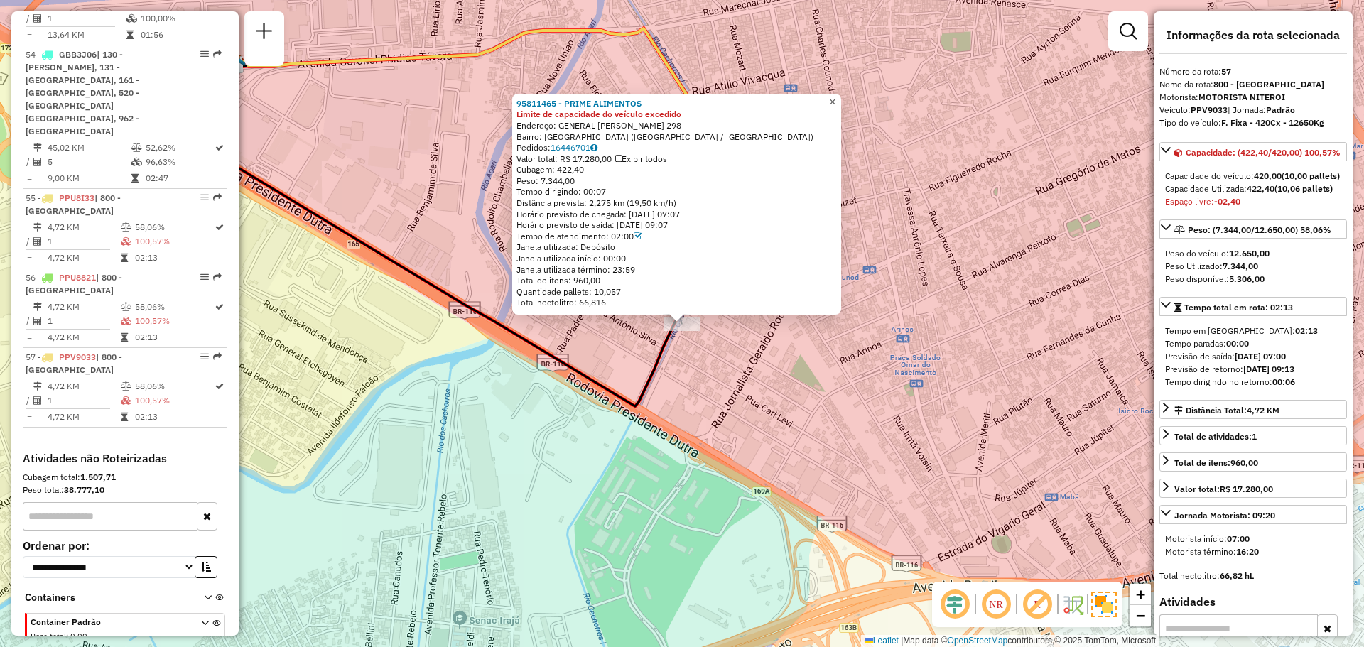
click at [835, 96] on span "×" at bounding box center [832, 102] width 6 height 12
drag, startPoint x: 842, startPoint y: 97, endPoint x: 828, endPoint y: 121, distance: 27.7
click at [835, 97] on span "×" at bounding box center [832, 102] width 6 height 12
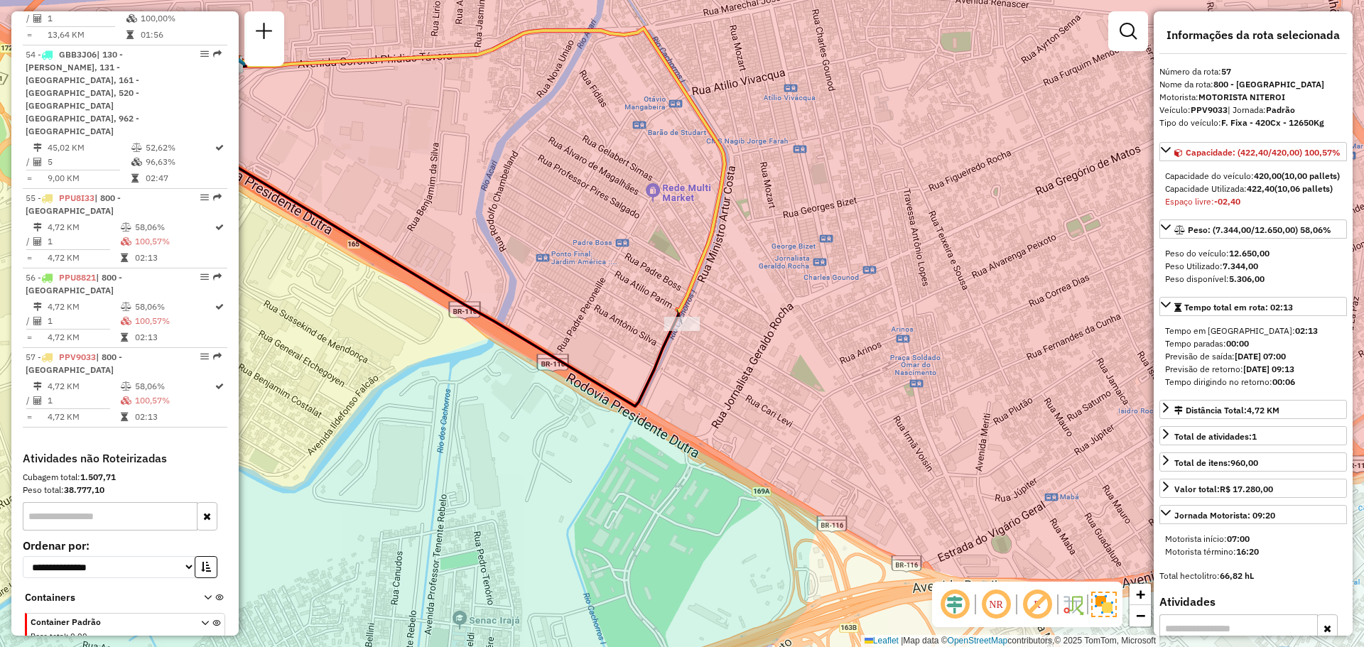
drag, startPoint x: 880, startPoint y: 197, endPoint x: 828, endPoint y: 209, distance: 53.9
click at [880, 197] on div "Janela de atendimento Grade de atendimento Capacidade Transportadoras Veículos …" at bounding box center [682, 323] width 1364 height 647
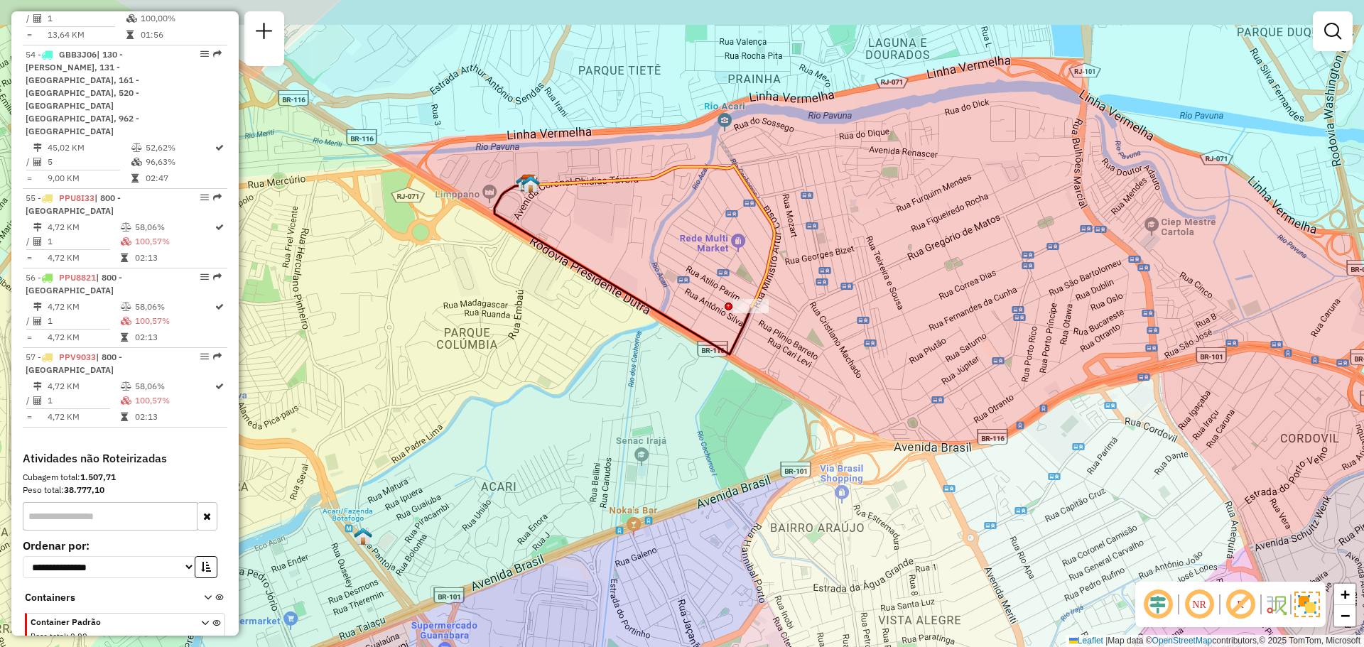
drag, startPoint x: 651, startPoint y: 157, endPoint x: 646, endPoint y: 244, distance: 86.8
click at [646, 242] on div "Janela de atendimento Grade de atendimento Capacidade Transportadoras Veículos …" at bounding box center [682, 323] width 1364 height 647
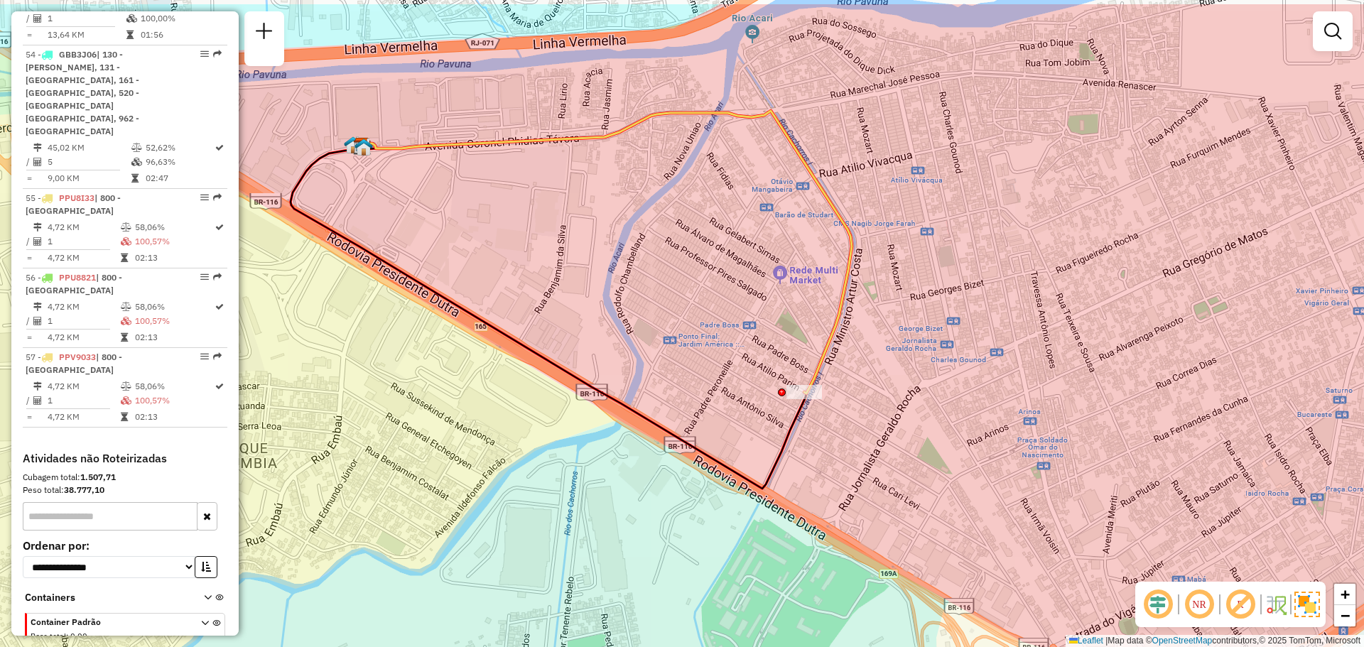
drag, startPoint x: 959, startPoint y: 165, endPoint x: 923, endPoint y: 234, distance: 77.9
click at [923, 234] on div "Janela de atendimento Grade de atendimento Capacidade Transportadoras Veículos …" at bounding box center [682, 323] width 1364 height 647
